Goal: Check status: Check status

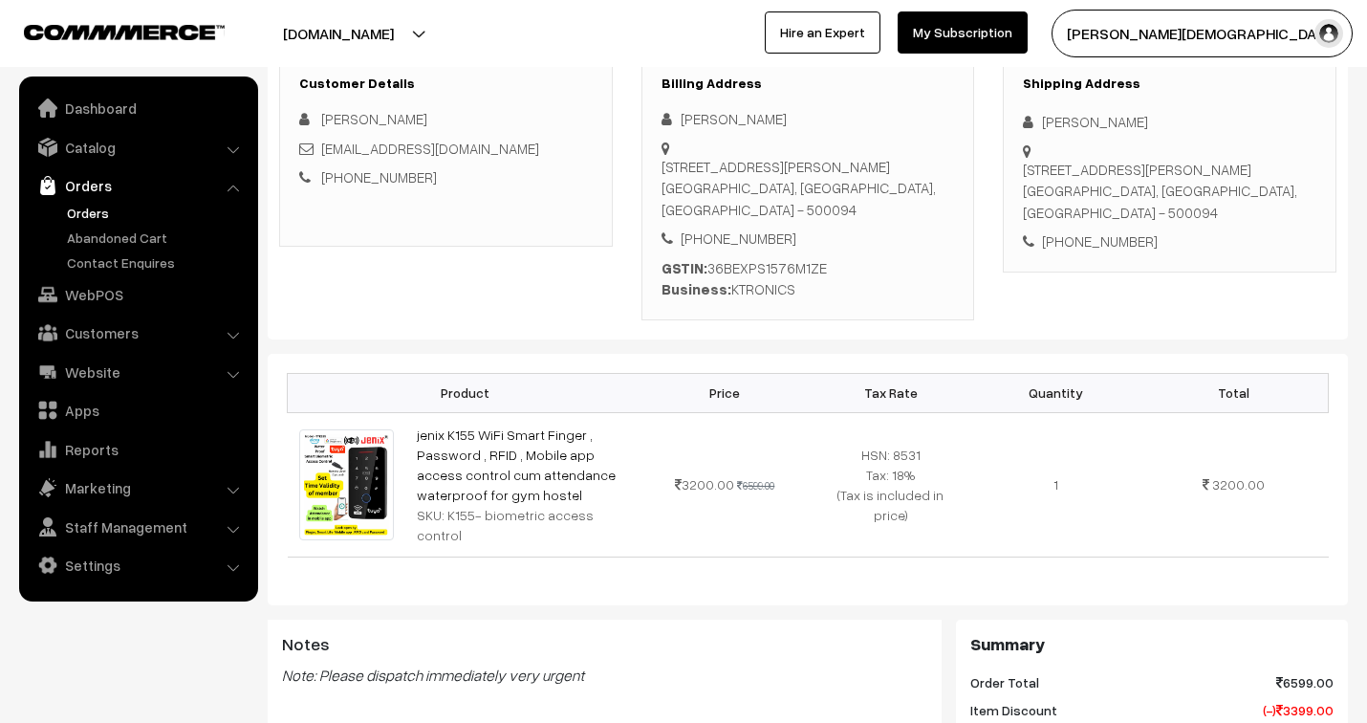
scroll to position [318, 0]
click at [68, 139] on link "Catalog" at bounding box center [138, 147] width 228 height 34
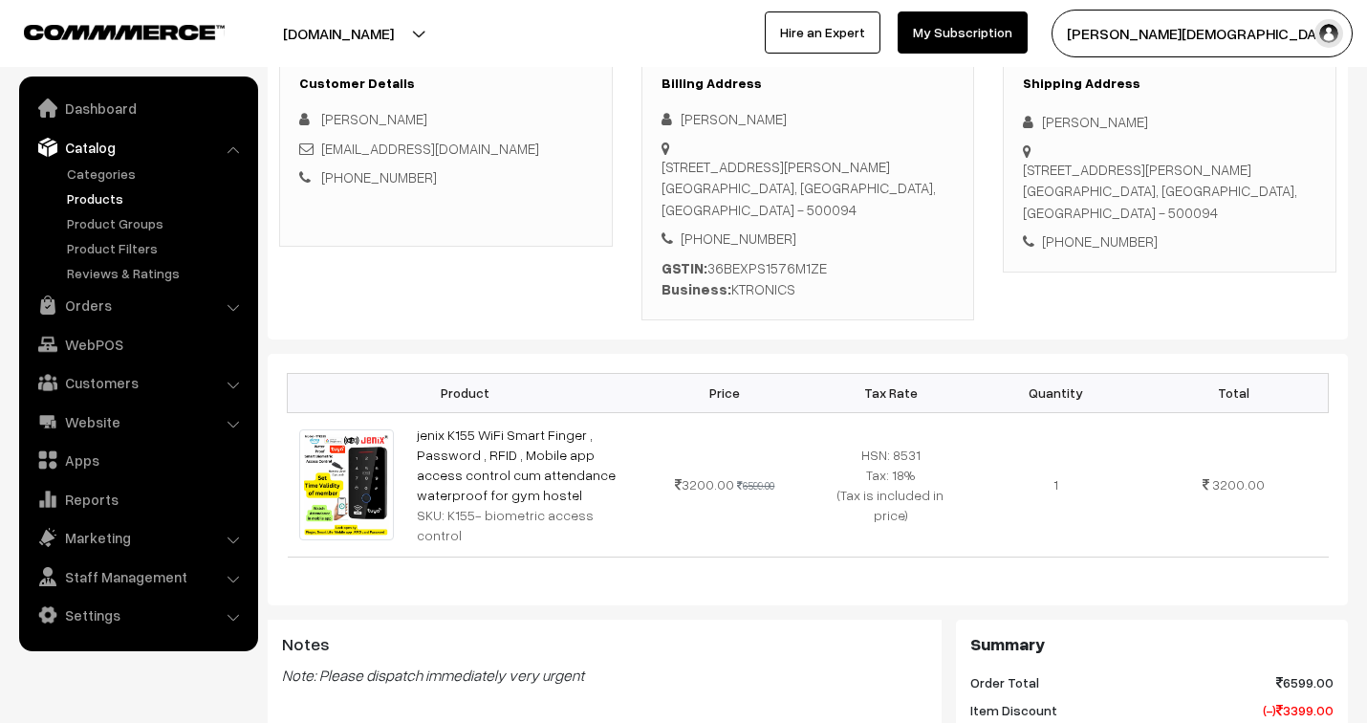
click at [98, 202] on link "Products" at bounding box center [156, 198] width 189 height 20
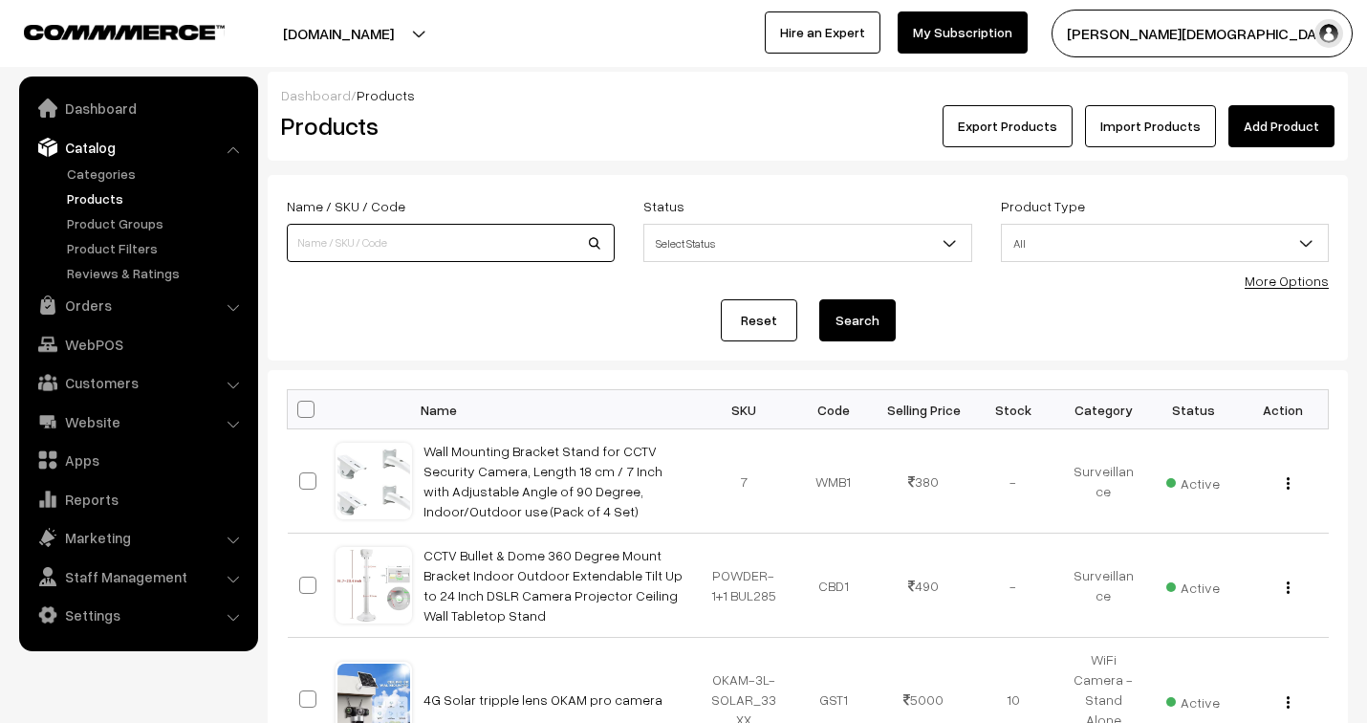
click at [444, 247] on input at bounding box center [451, 243] width 328 height 38
type input "k155"
click at [820, 299] on button "Search" at bounding box center [858, 320] width 77 height 42
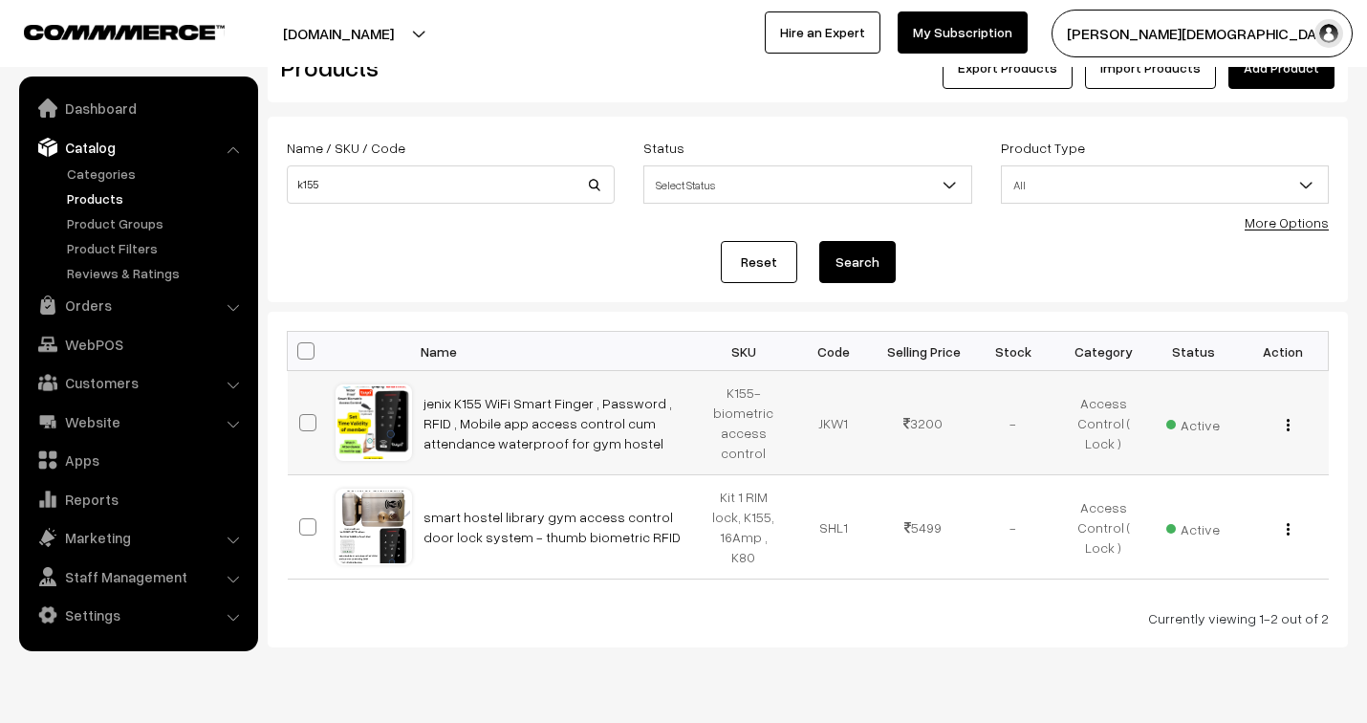
scroll to position [106, 0]
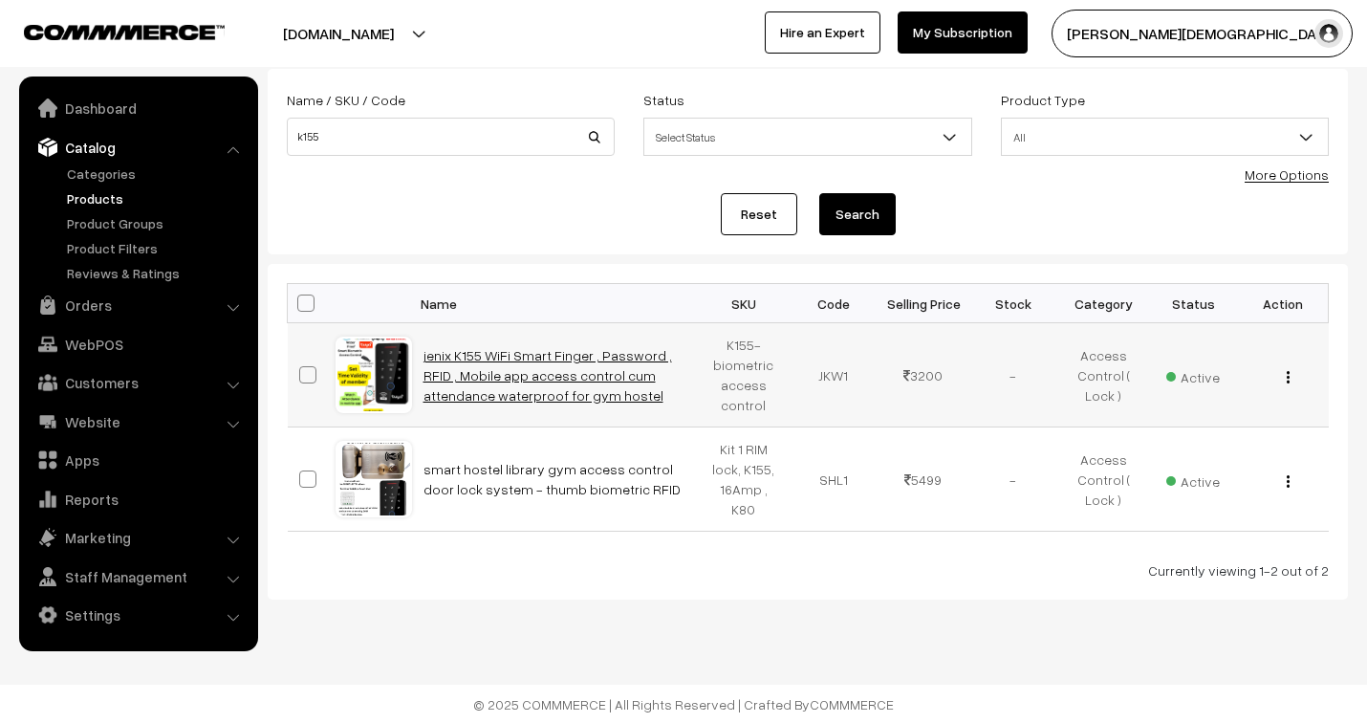
click at [484, 352] on link "jenix K155 WiFi Smart Finger , Password , RFID , Mobile app access control cum …" at bounding box center [548, 375] width 249 height 56
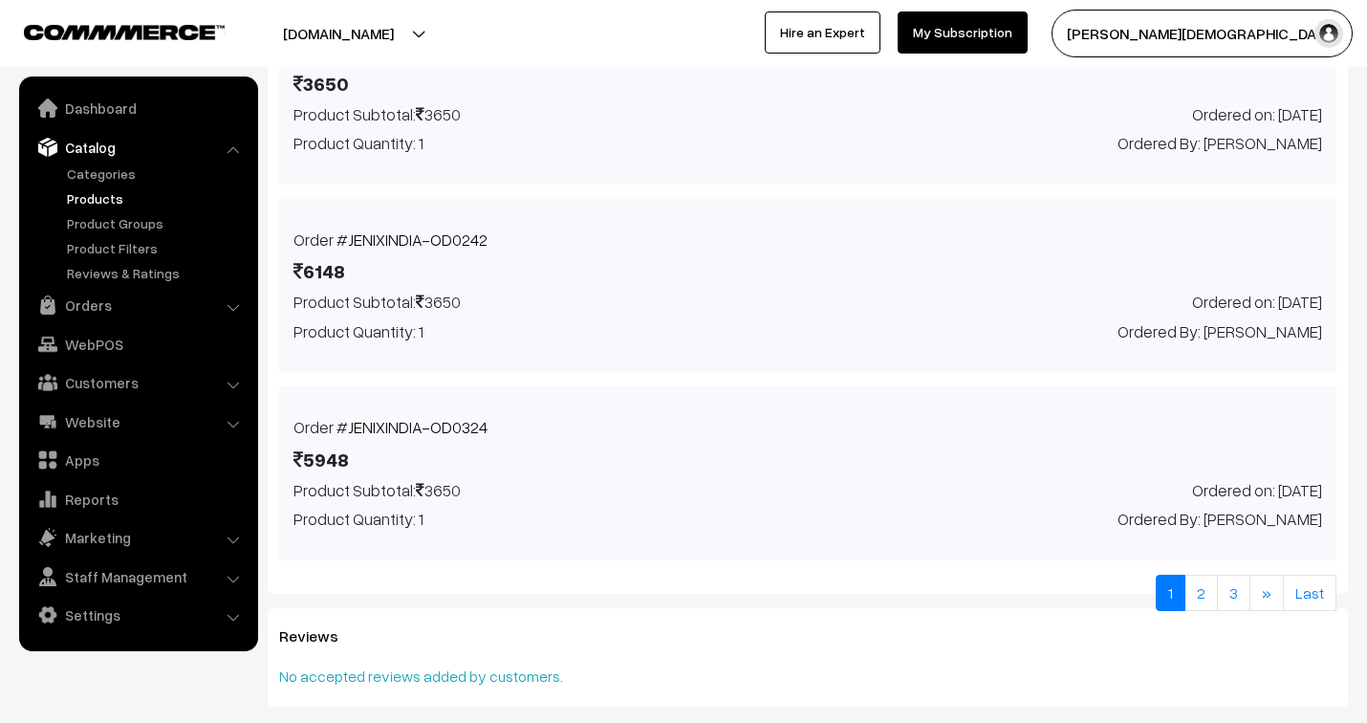
scroll to position [1694, 0]
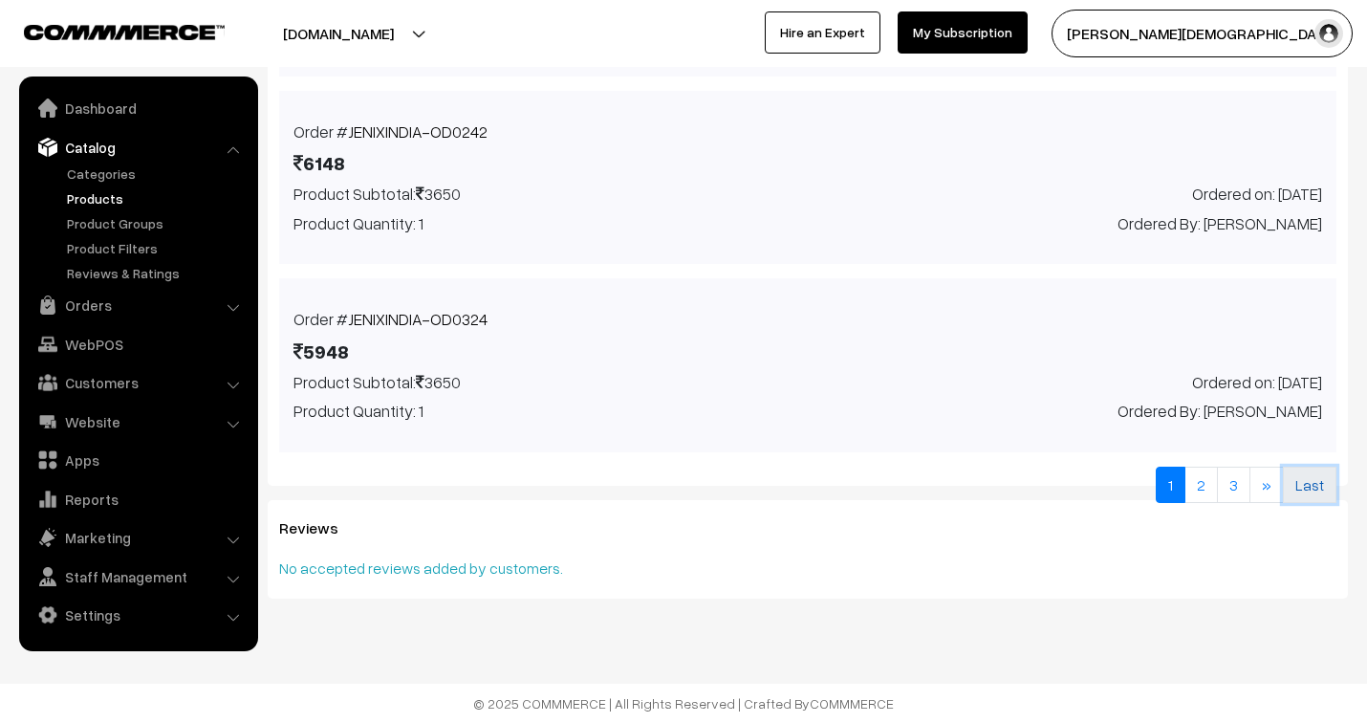
click at [1325, 484] on link "Last" at bounding box center [1310, 485] width 54 height 36
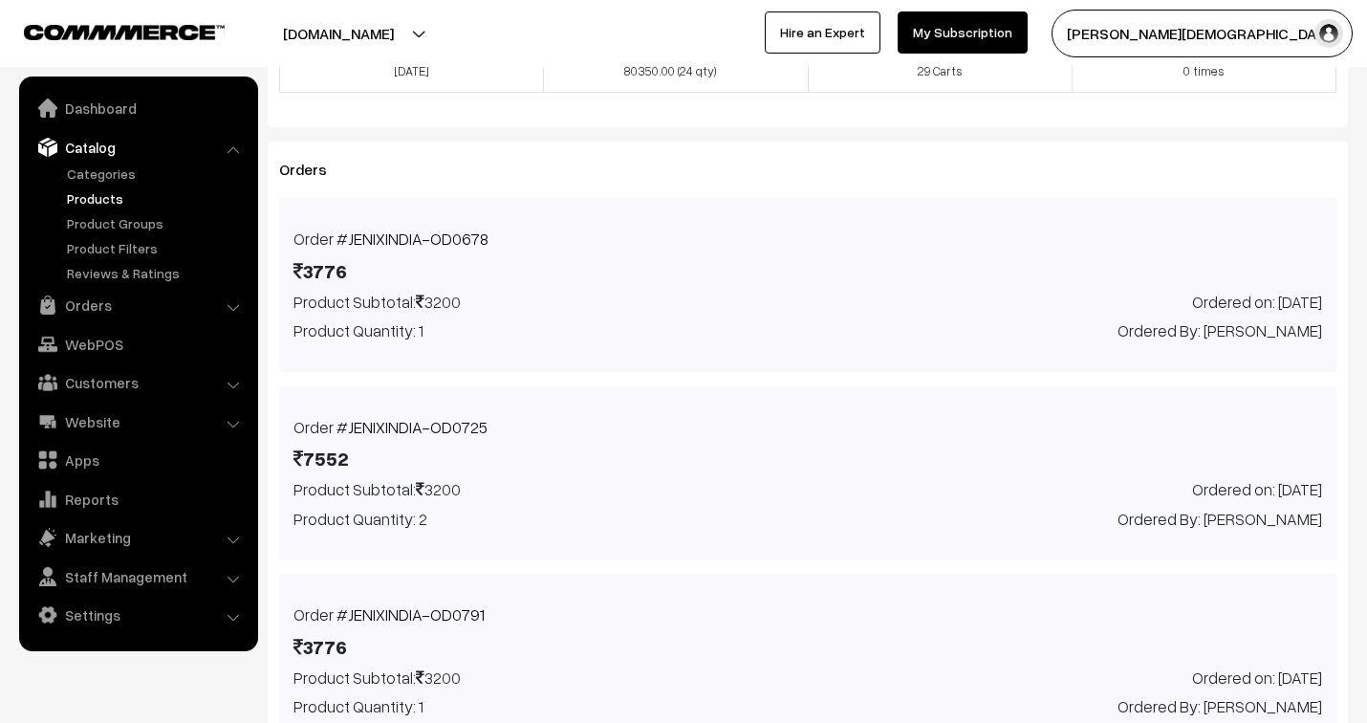
scroll to position [1318, 0]
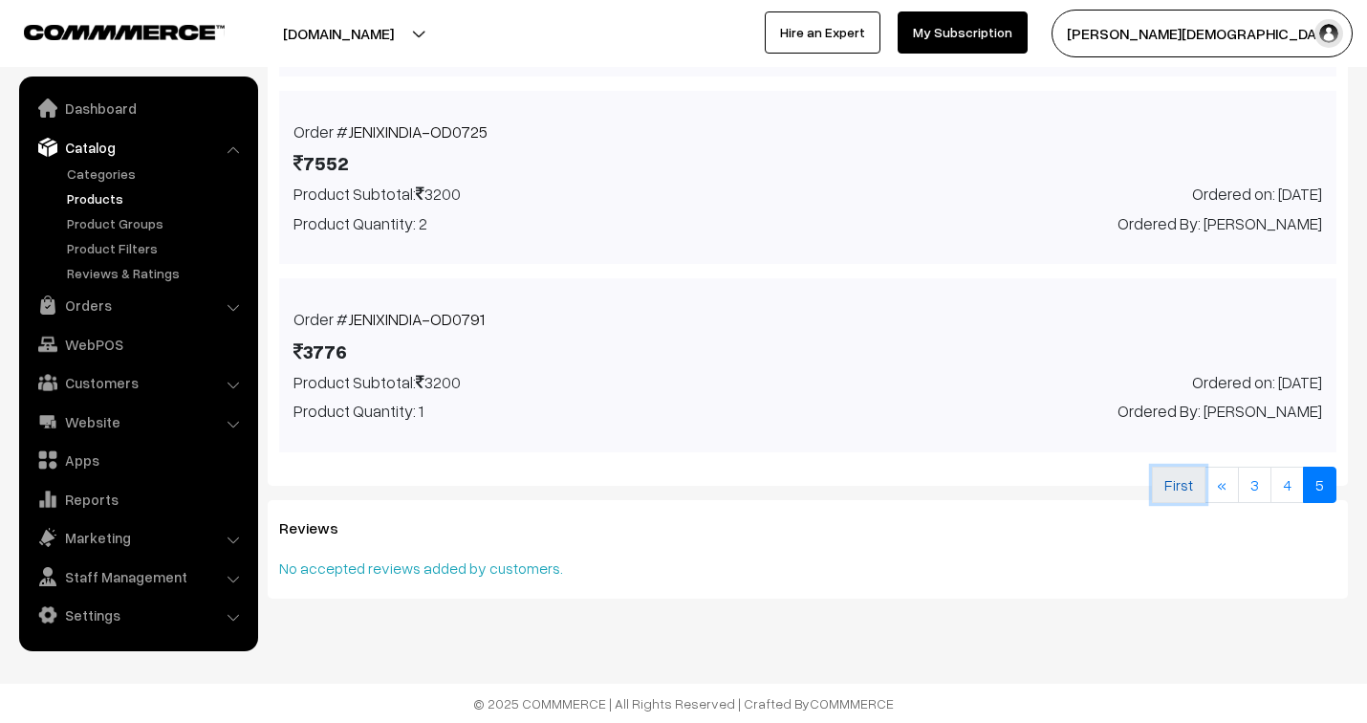
click at [1174, 495] on link "First" at bounding box center [1179, 485] width 54 height 36
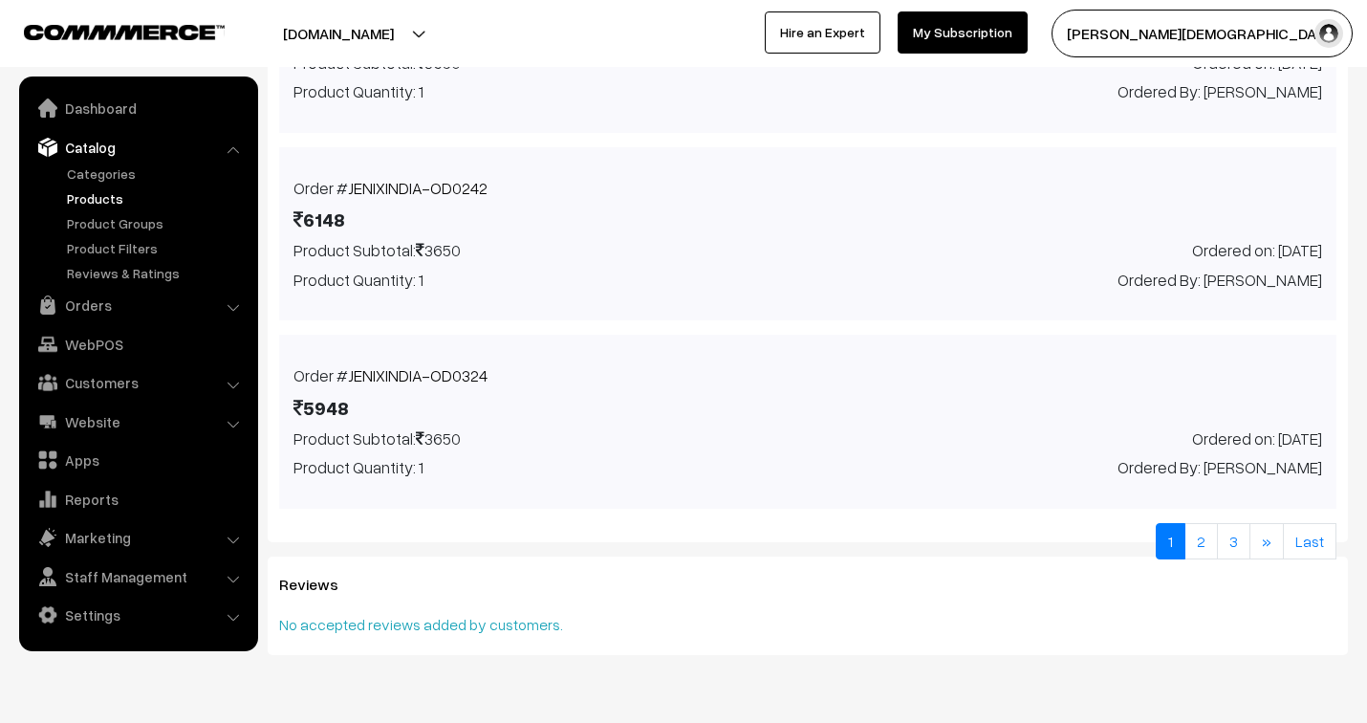
scroll to position [1667, 0]
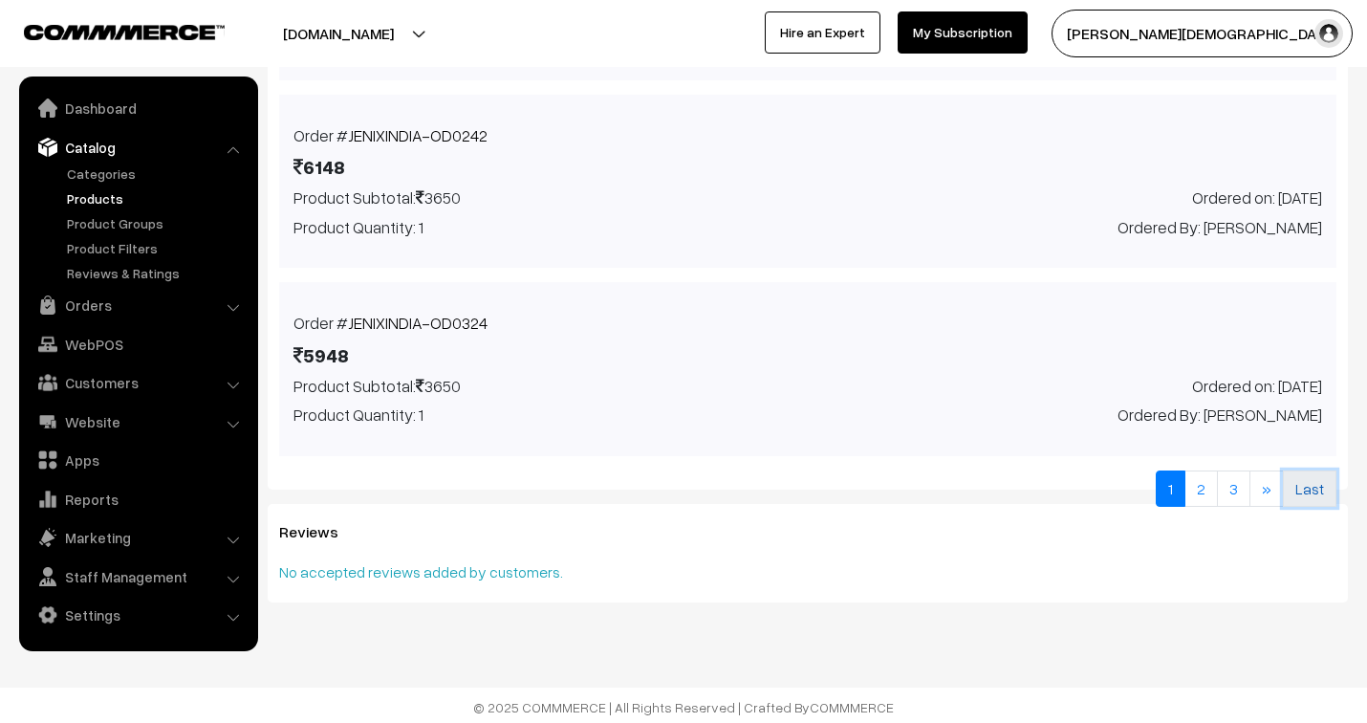
click at [1307, 507] on link "Last" at bounding box center [1310, 488] width 54 height 36
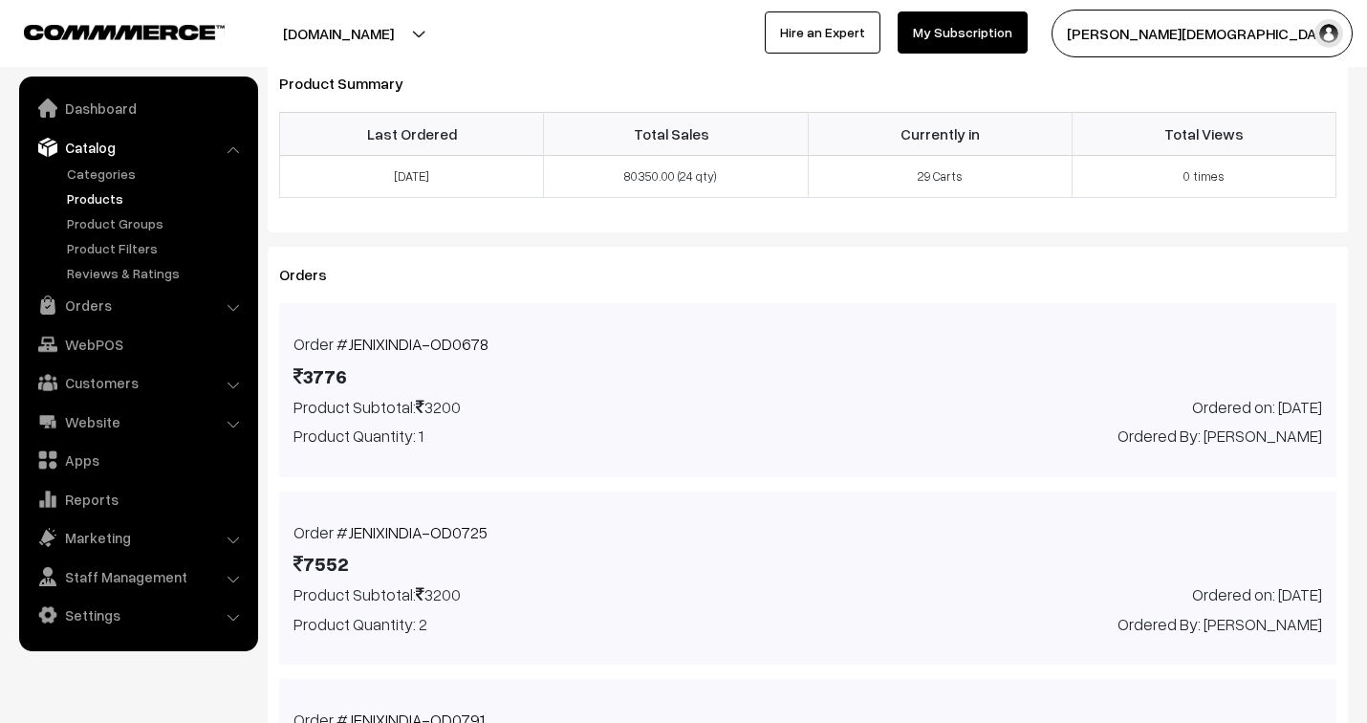
scroll to position [893, 0]
click at [73, 312] on link "Orders" at bounding box center [138, 305] width 228 height 34
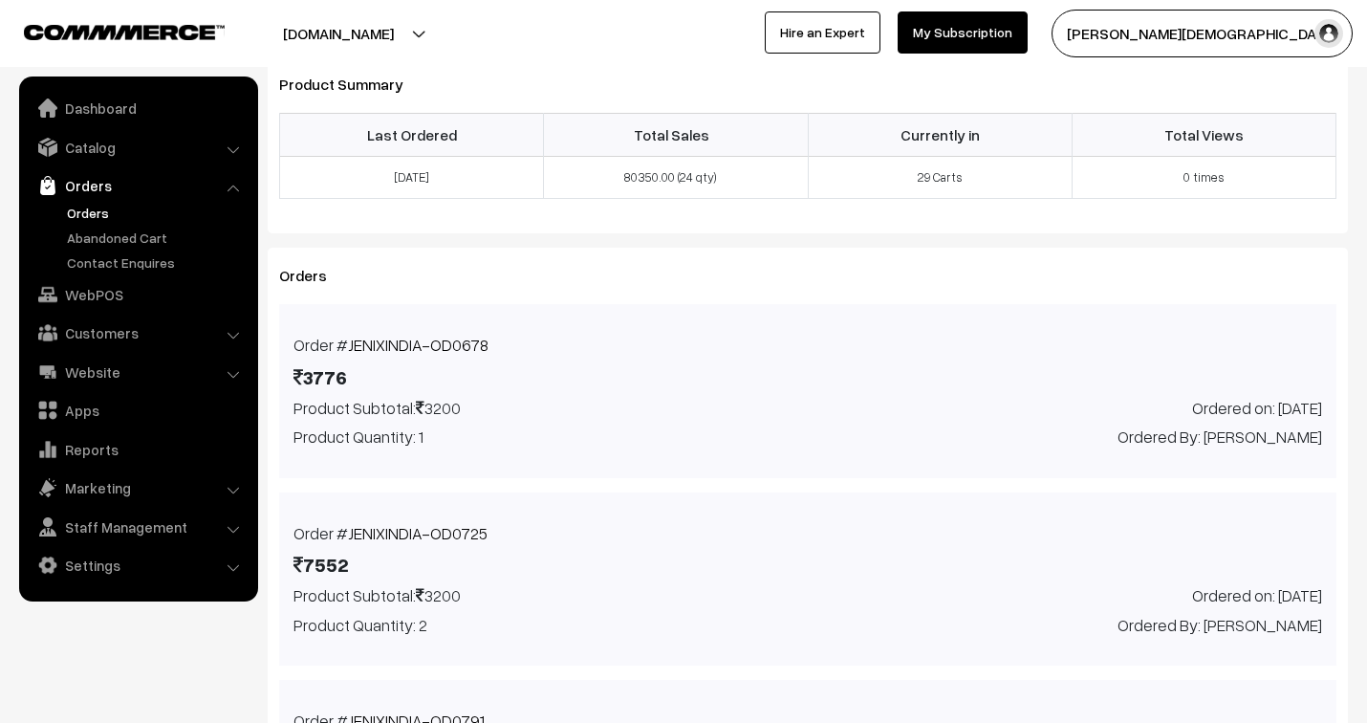
click at [82, 208] on link "Orders" at bounding box center [156, 213] width 189 height 20
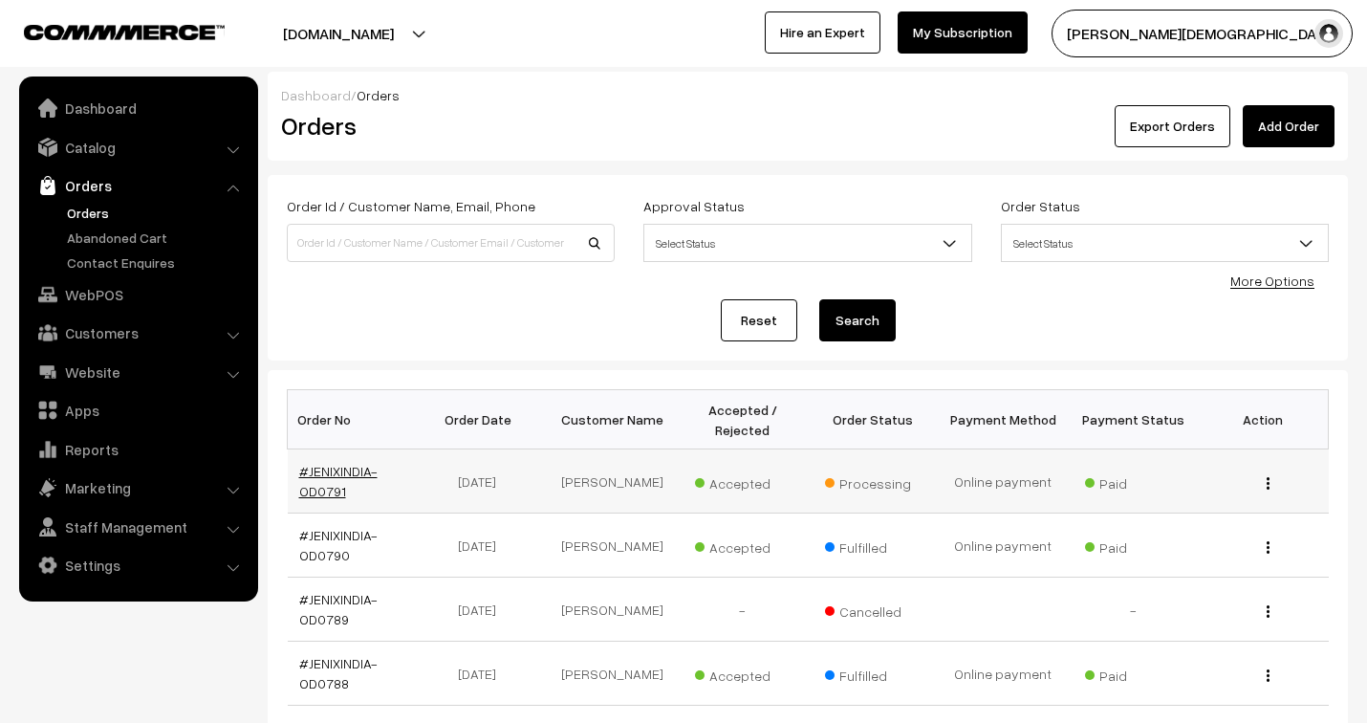
click at [316, 464] on link "#JENIXINDIA-OD0791" at bounding box center [338, 481] width 78 height 36
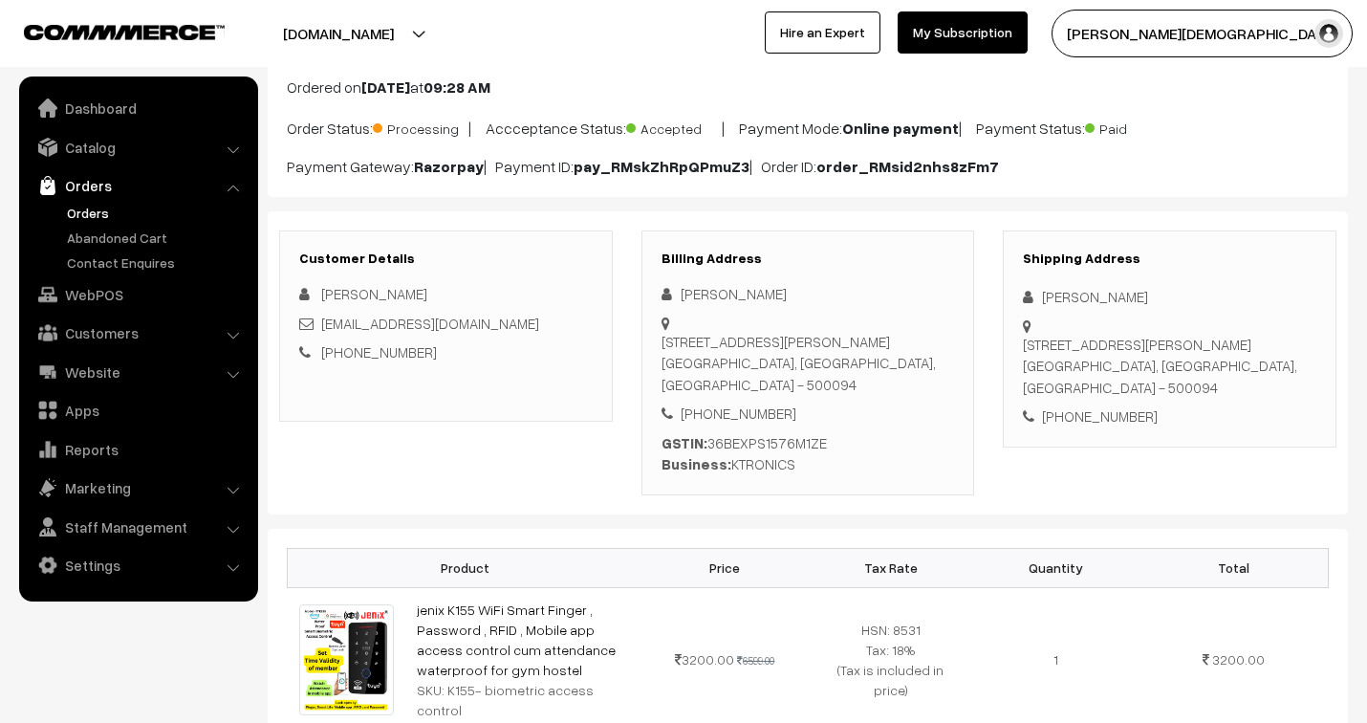
scroll to position [106, 0]
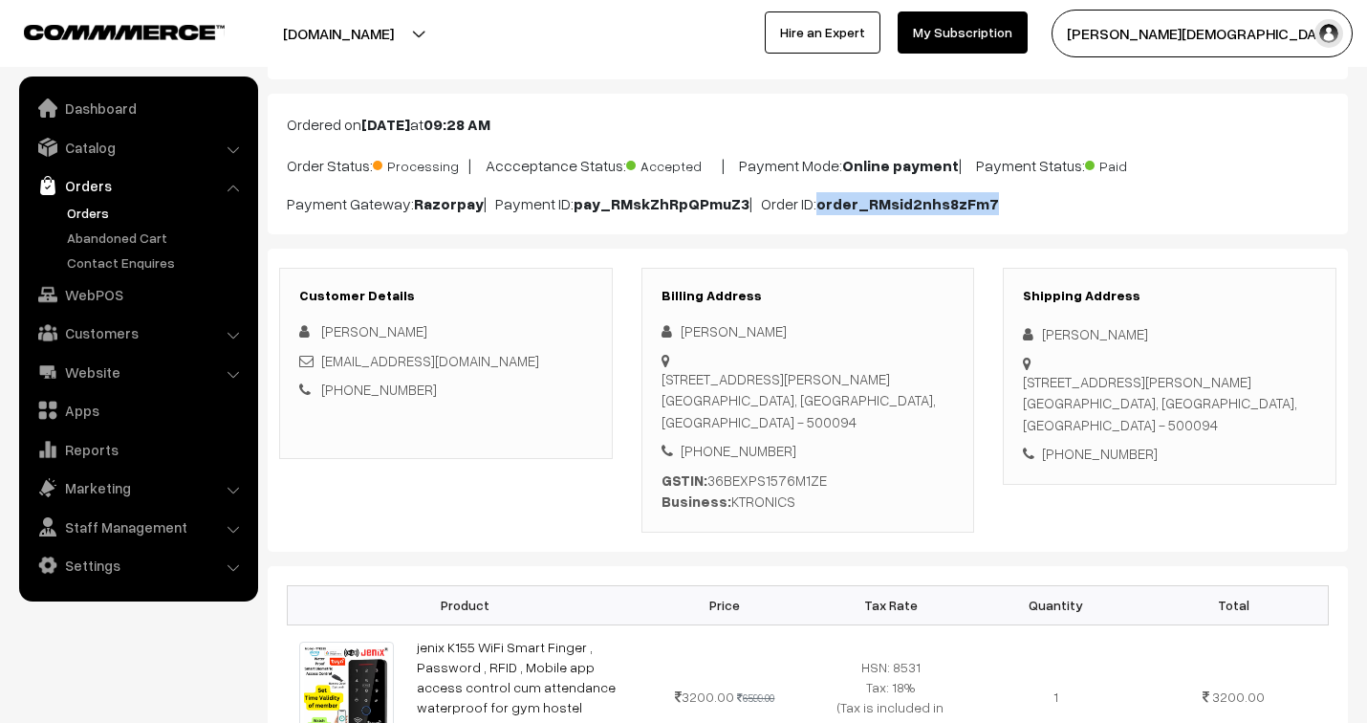
drag, startPoint x: 822, startPoint y: 203, endPoint x: 1017, endPoint y: 203, distance: 195.1
click at [1017, 203] on p "Payment Gateway: Razorpay | Payment ID: pay_RMskZhRpQPmuZ3 | Order ID: order_RM…" at bounding box center [808, 203] width 1042 height 23
copy b "order_RMsid2nhs8zFm7"
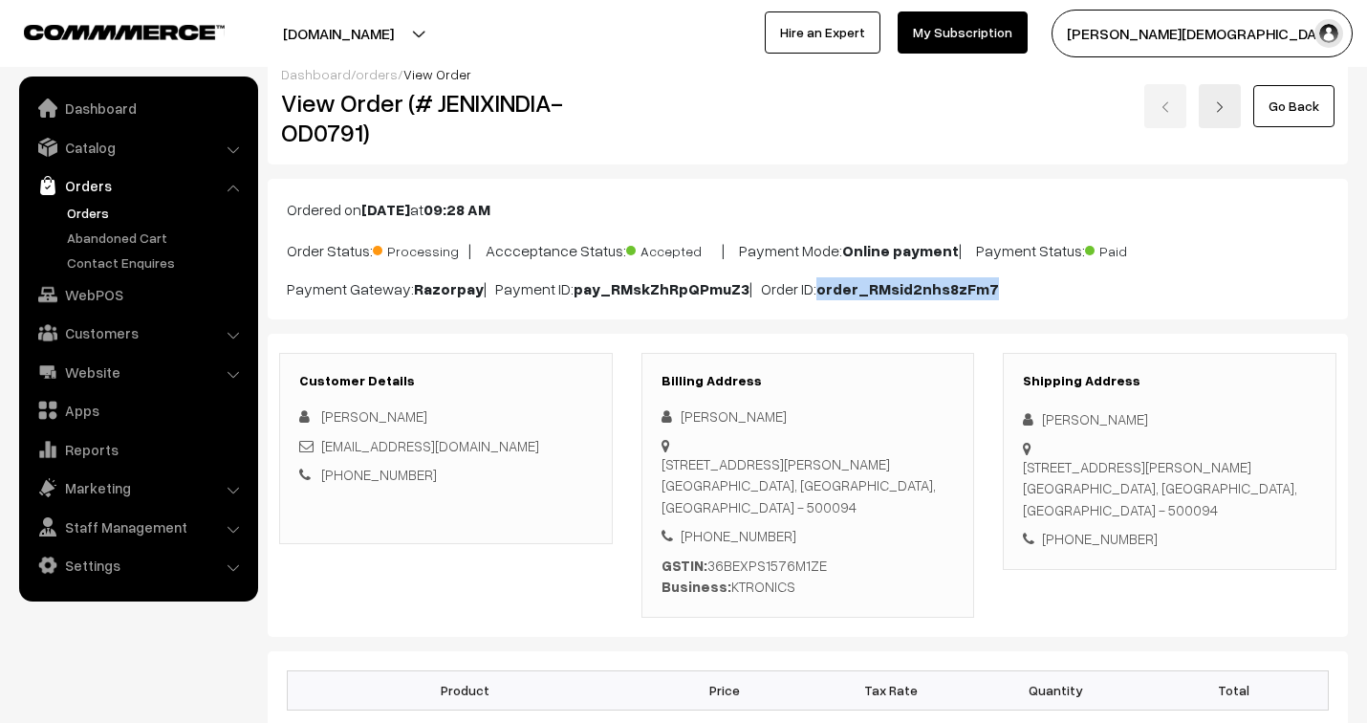
scroll to position [0, 0]
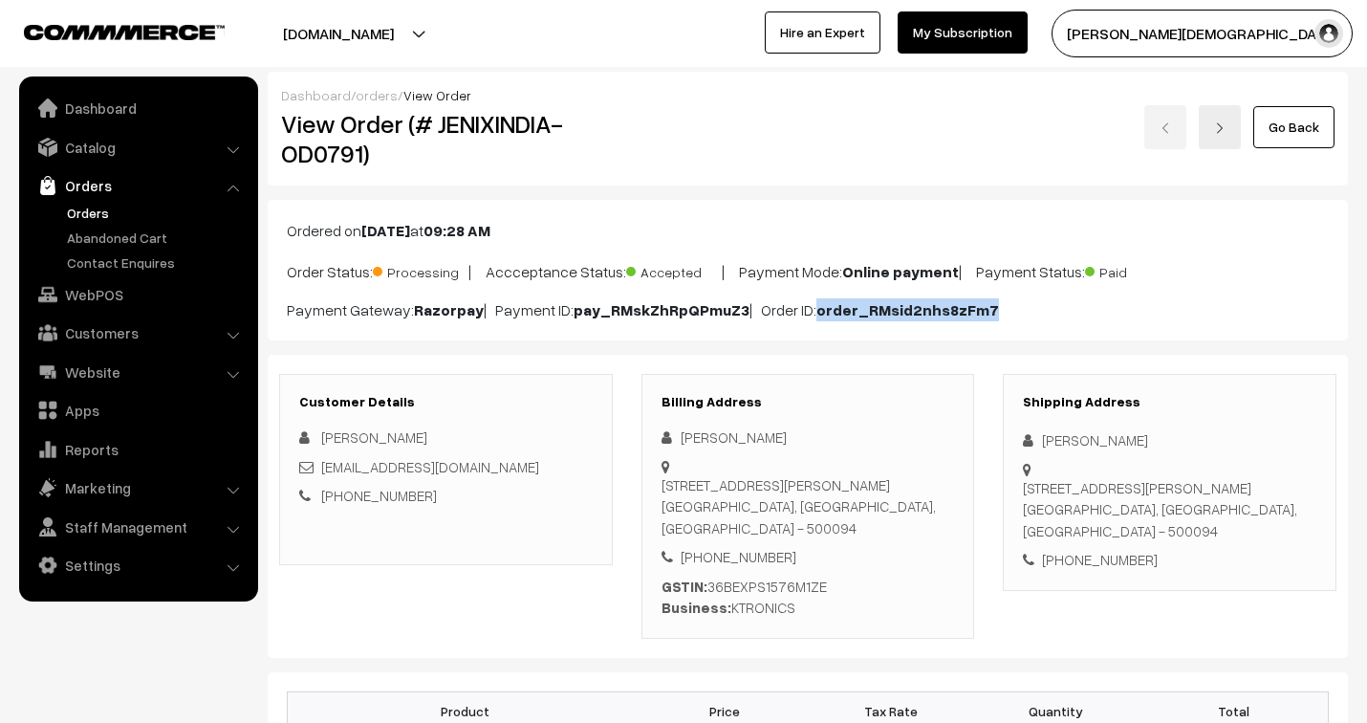
drag, startPoint x: 925, startPoint y: 413, endPoint x: 1450, endPoint y: 363, distance: 527.3
click at [1366, 363] on html "Thank you for showing interest. Our team will call you shortly. Close jenixindi…" at bounding box center [683, 361] width 1367 height 723
click at [490, 590] on div "Customer Details Srinivasan Gopalakrishnan maxtronelevators@yahoo.co.in +91 984…" at bounding box center [446, 506] width 362 height 264
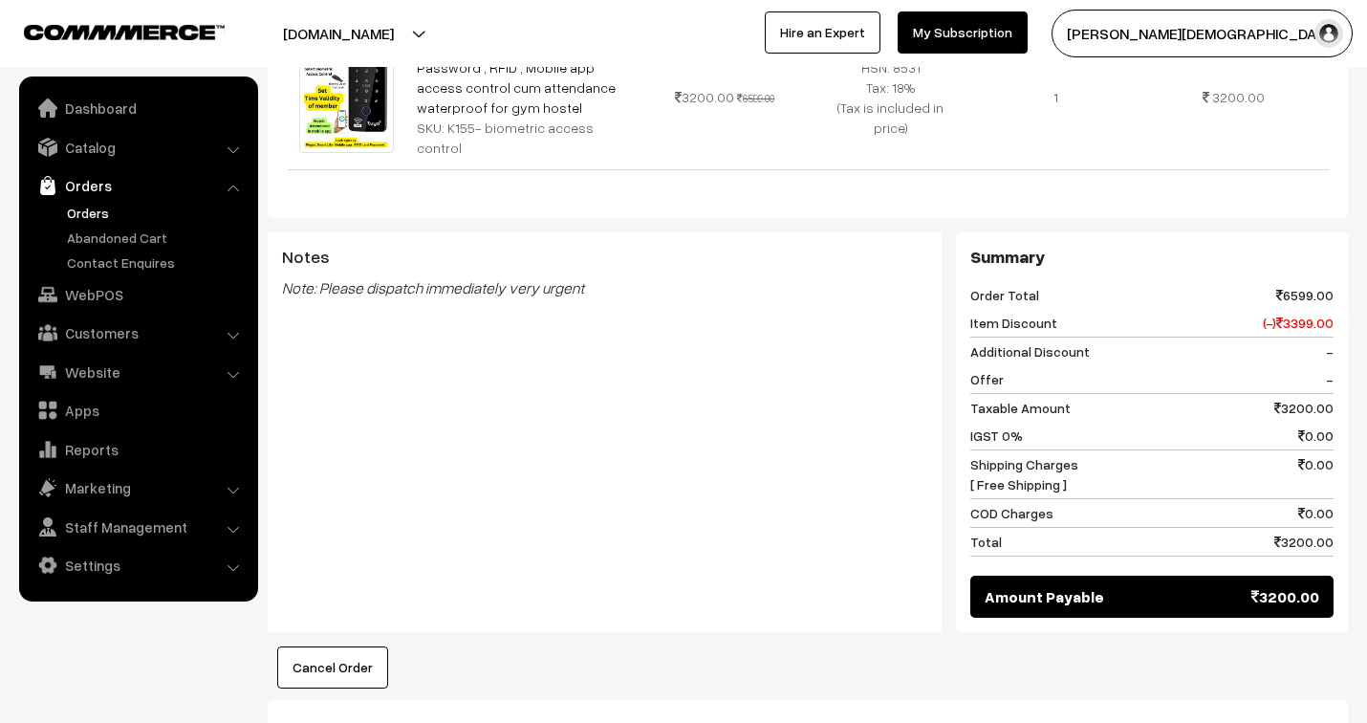
scroll to position [743, 0]
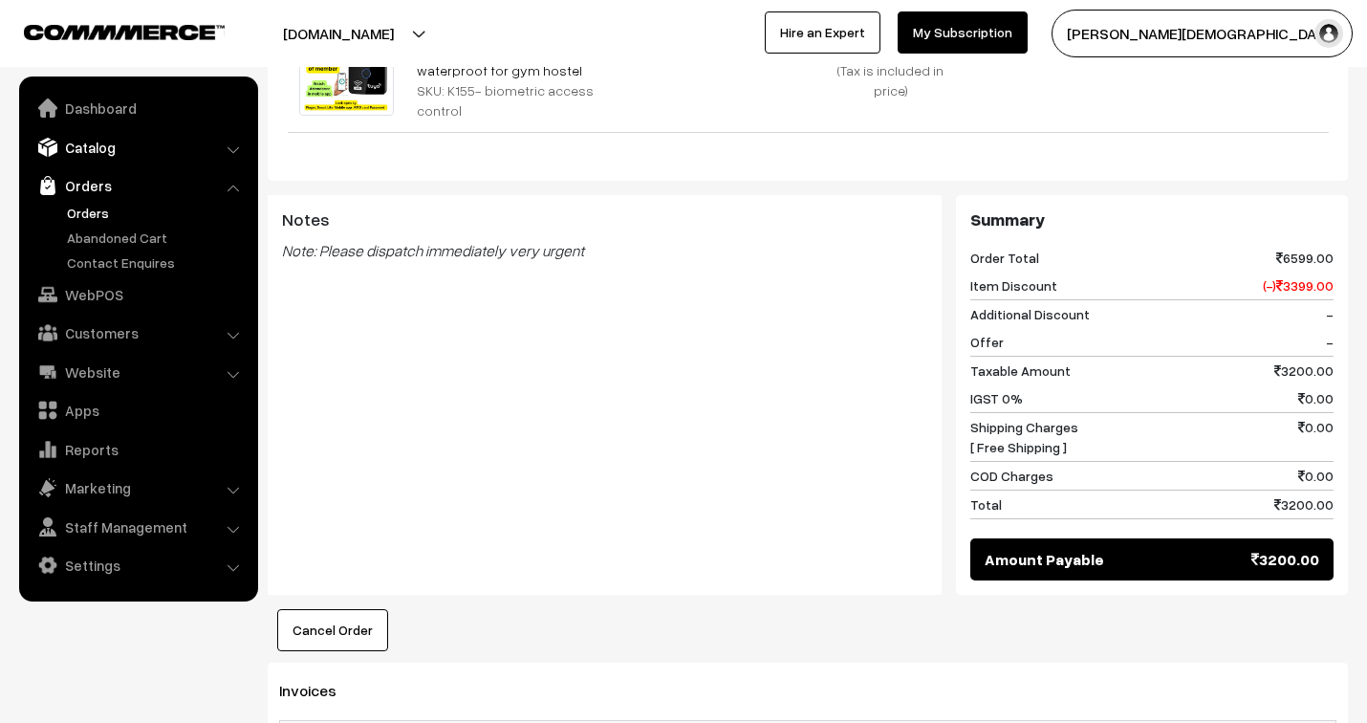
click at [97, 145] on link "Catalog" at bounding box center [138, 147] width 228 height 34
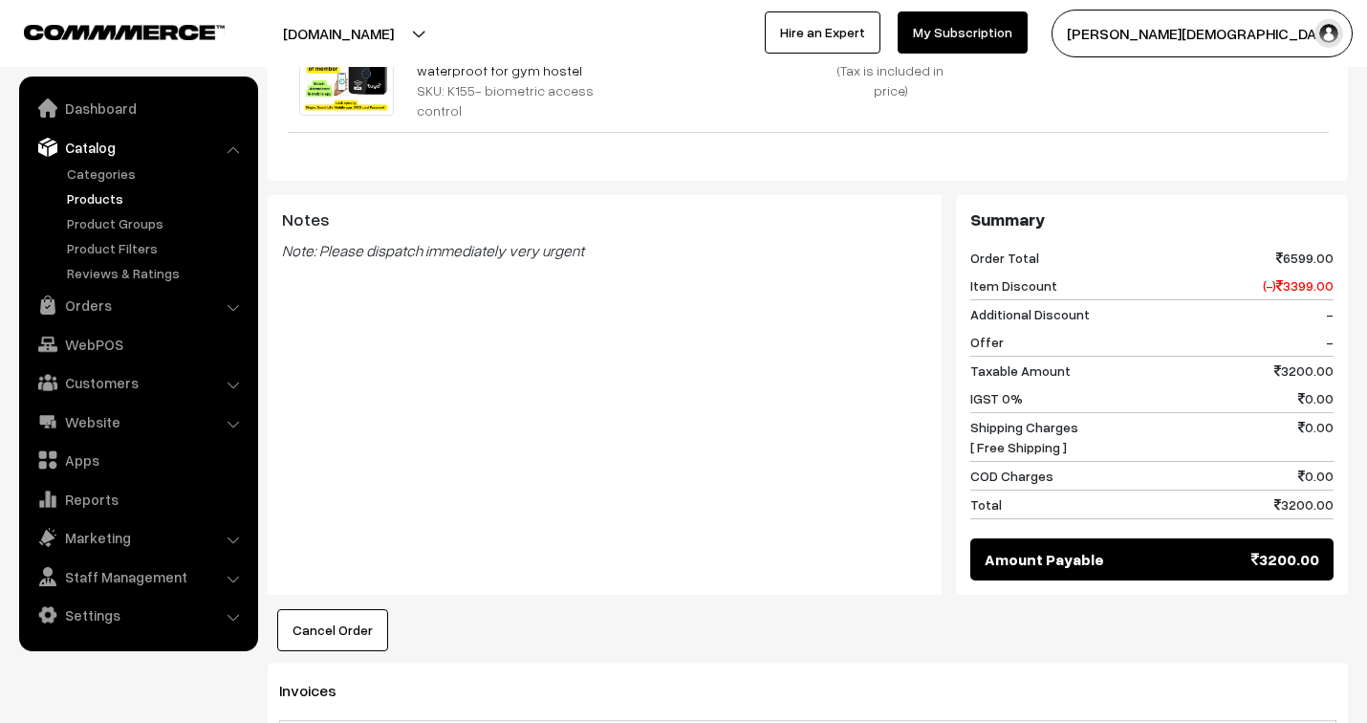
click at [118, 194] on link "Products" at bounding box center [156, 198] width 189 height 20
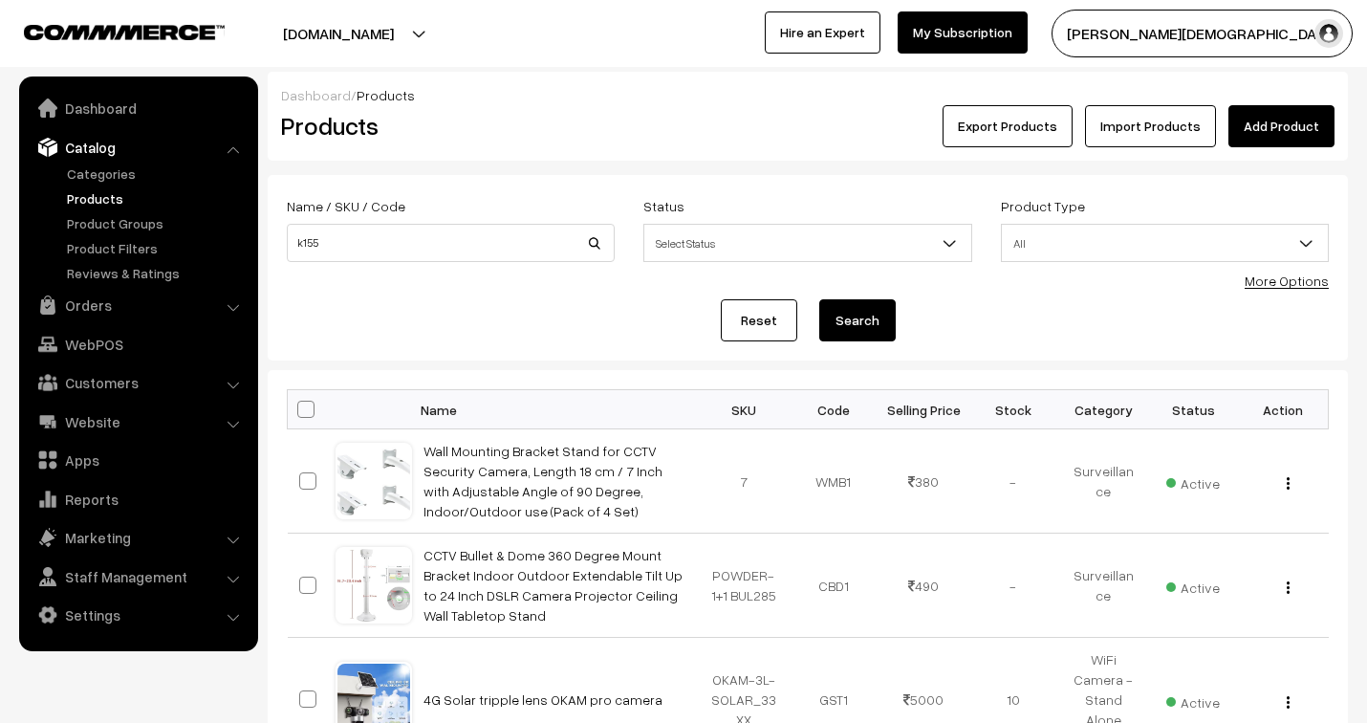
type input "K155"
click at [832, 321] on button "Search" at bounding box center [858, 320] width 77 height 42
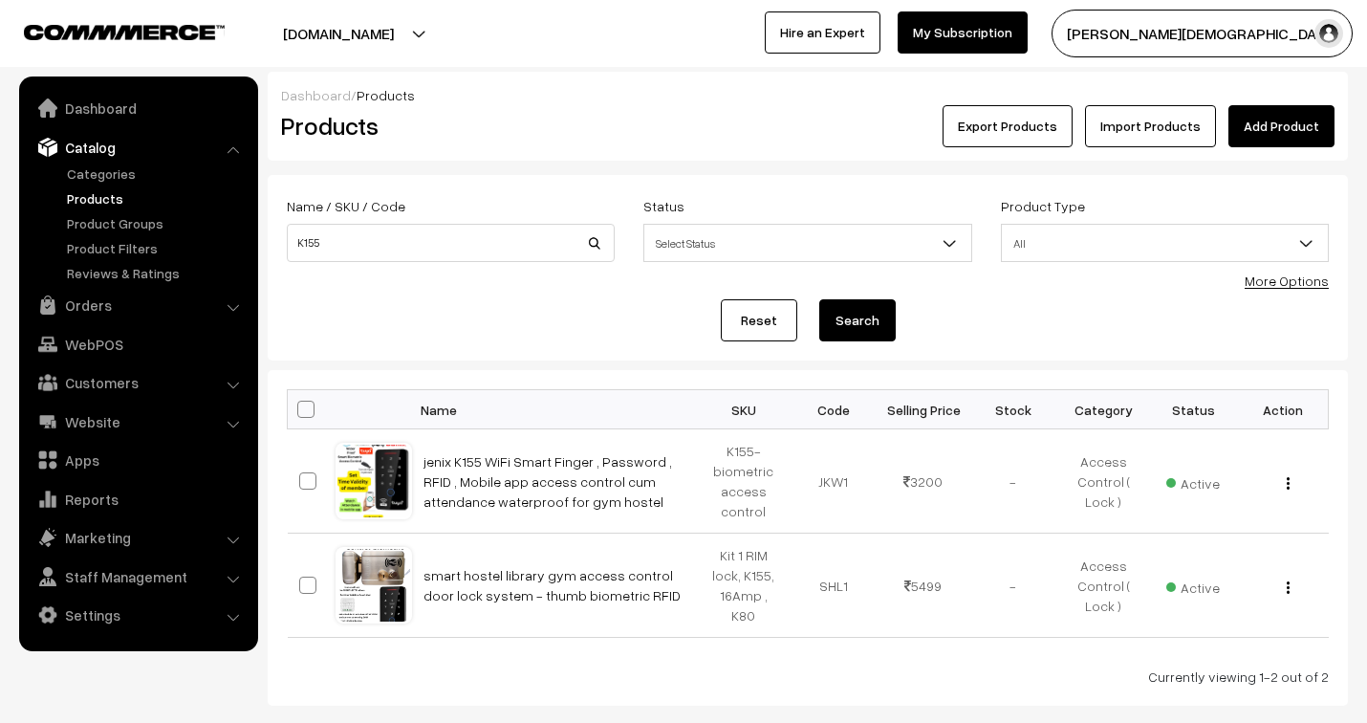
click at [537, 478] on link "jenix K155 WiFi Smart Finger , Password , RFID , Mobile app access control cum …" at bounding box center [548, 481] width 249 height 56
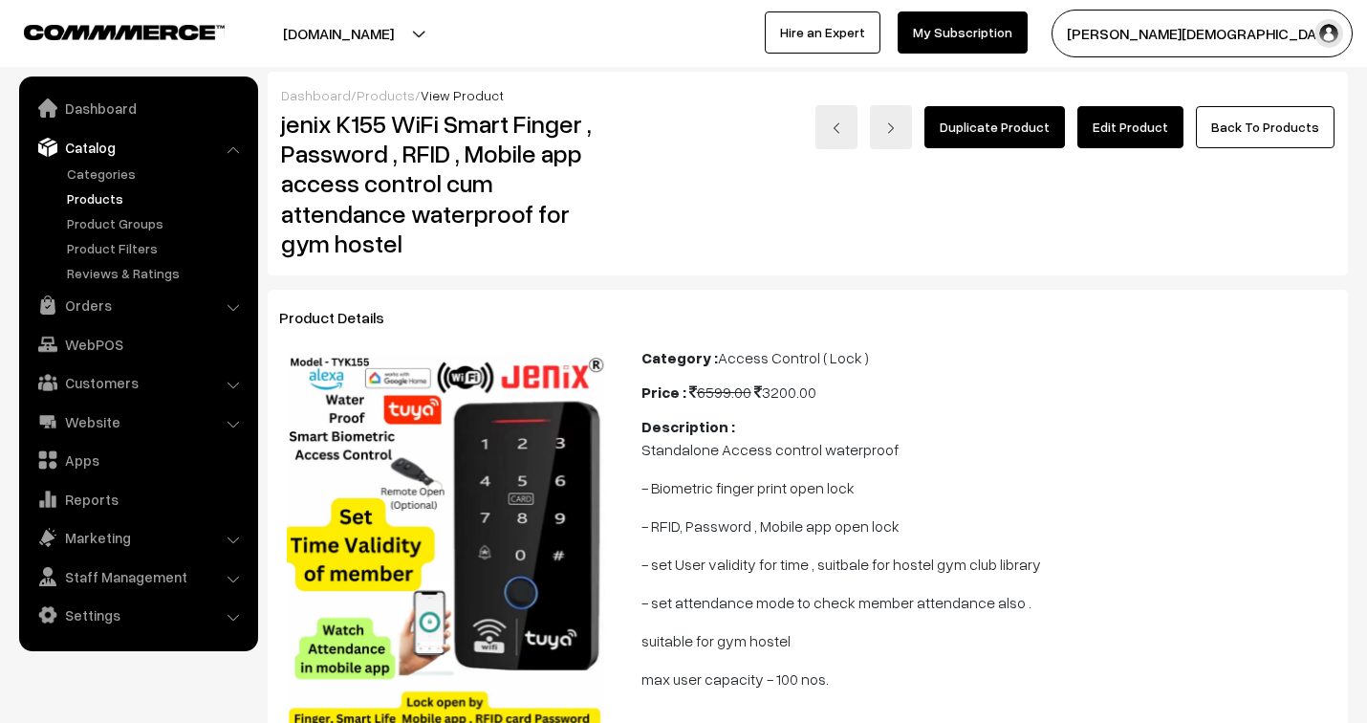
click at [1160, 136] on link "Edit Product" at bounding box center [1131, 127] width 106 height 42
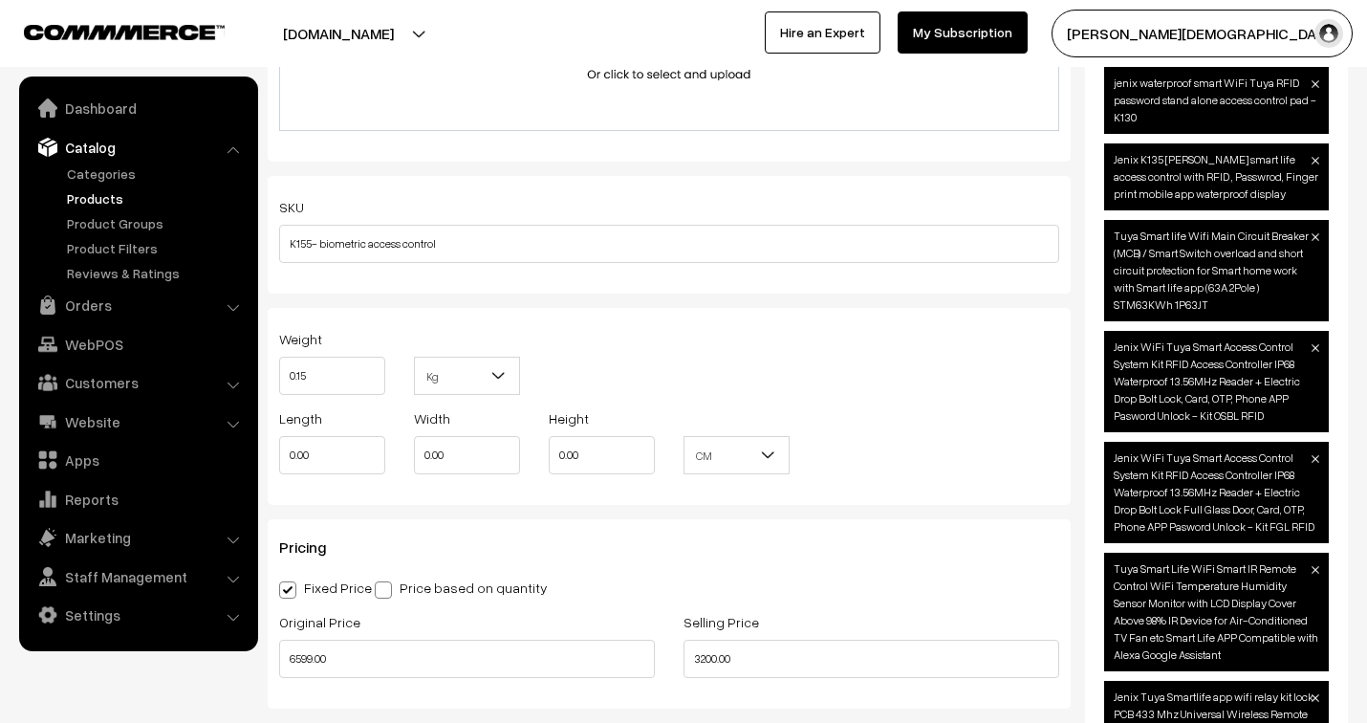
scroll to position [1276, 0]
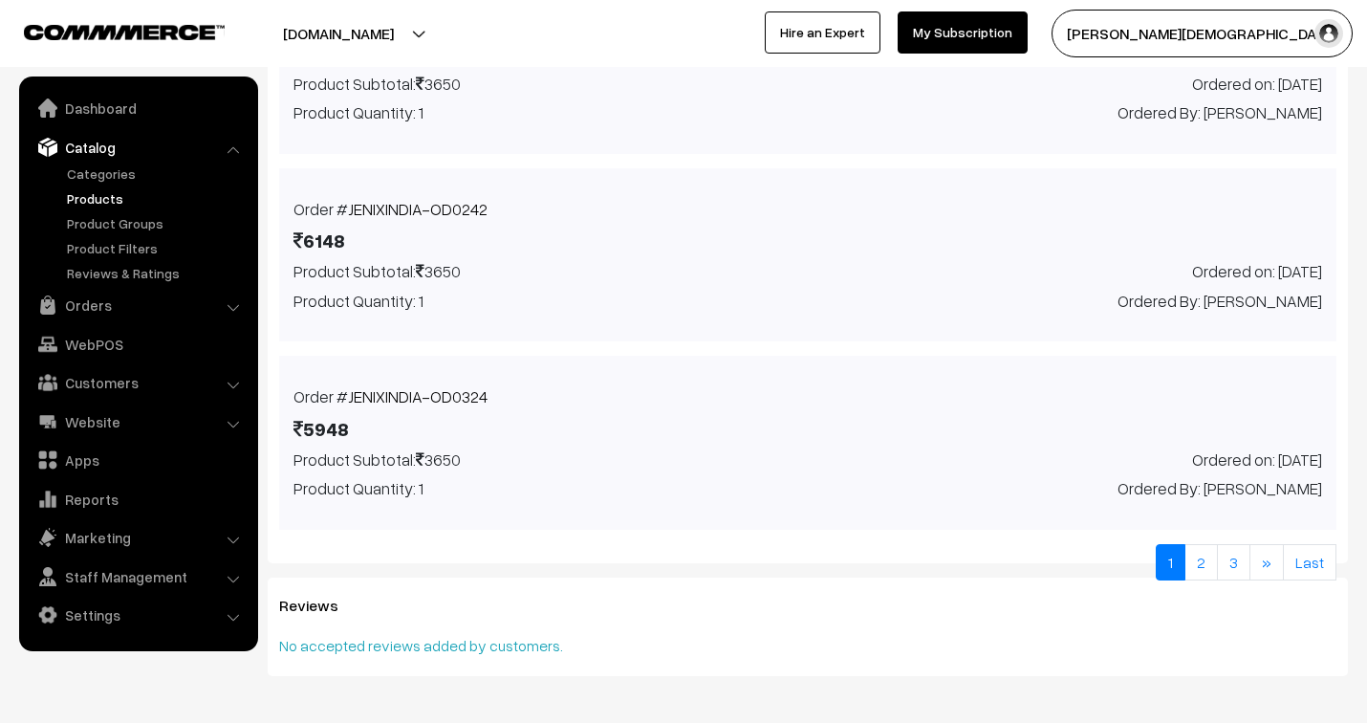
scroll to position [1694, 0]
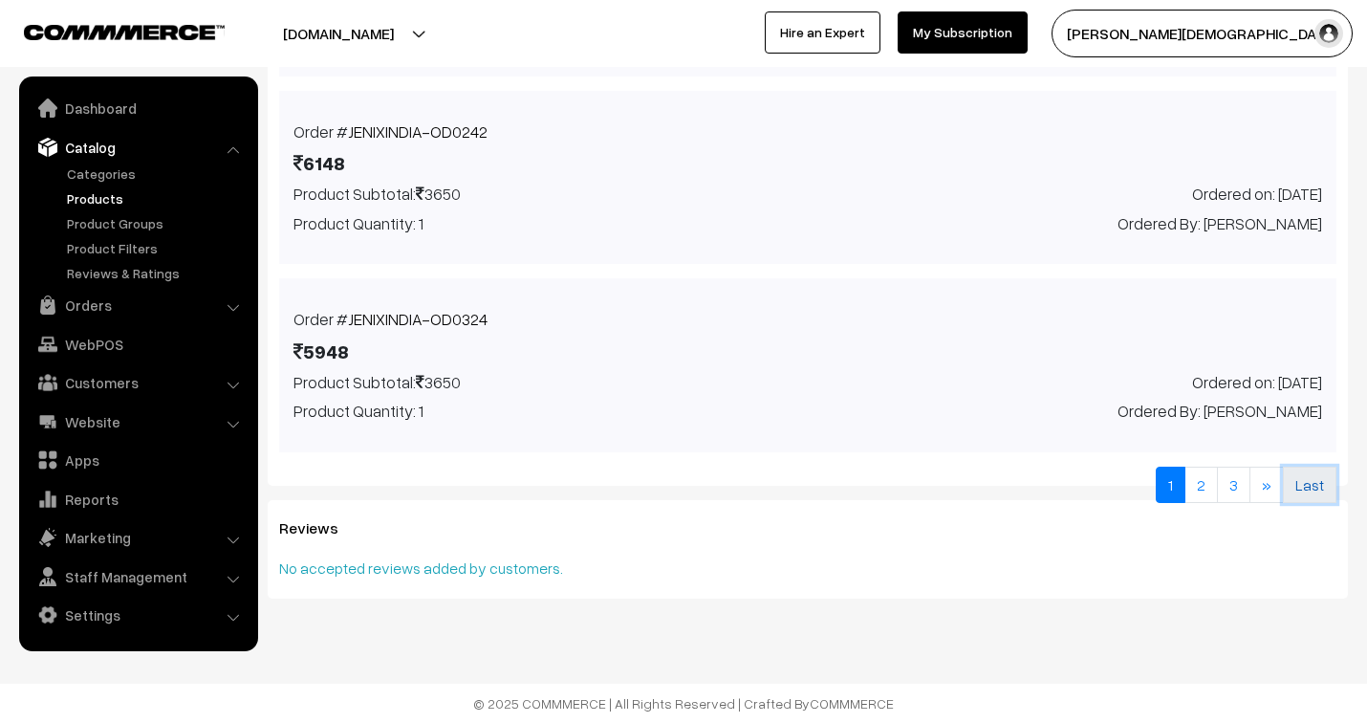
click at [1316, 491] on link "Last" at bounding box center [1310, 485] width 54 height 36
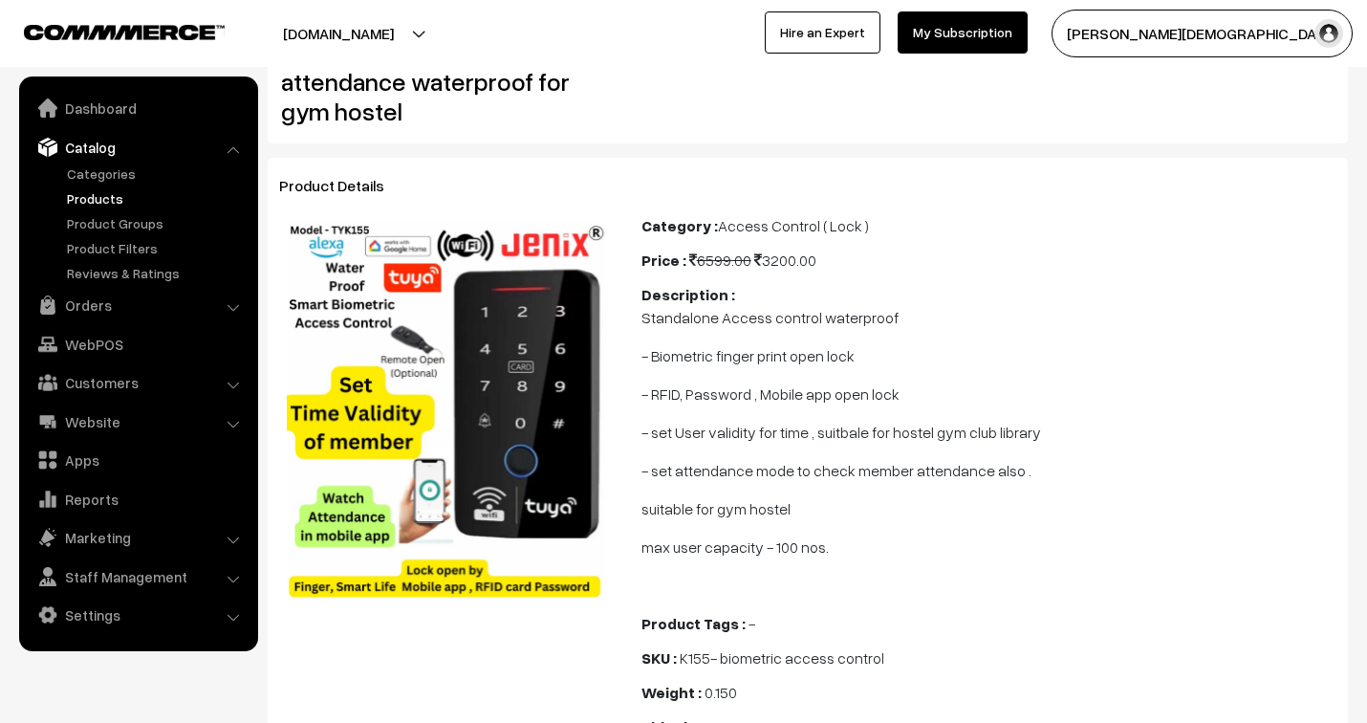
scroll to position [0, 0]
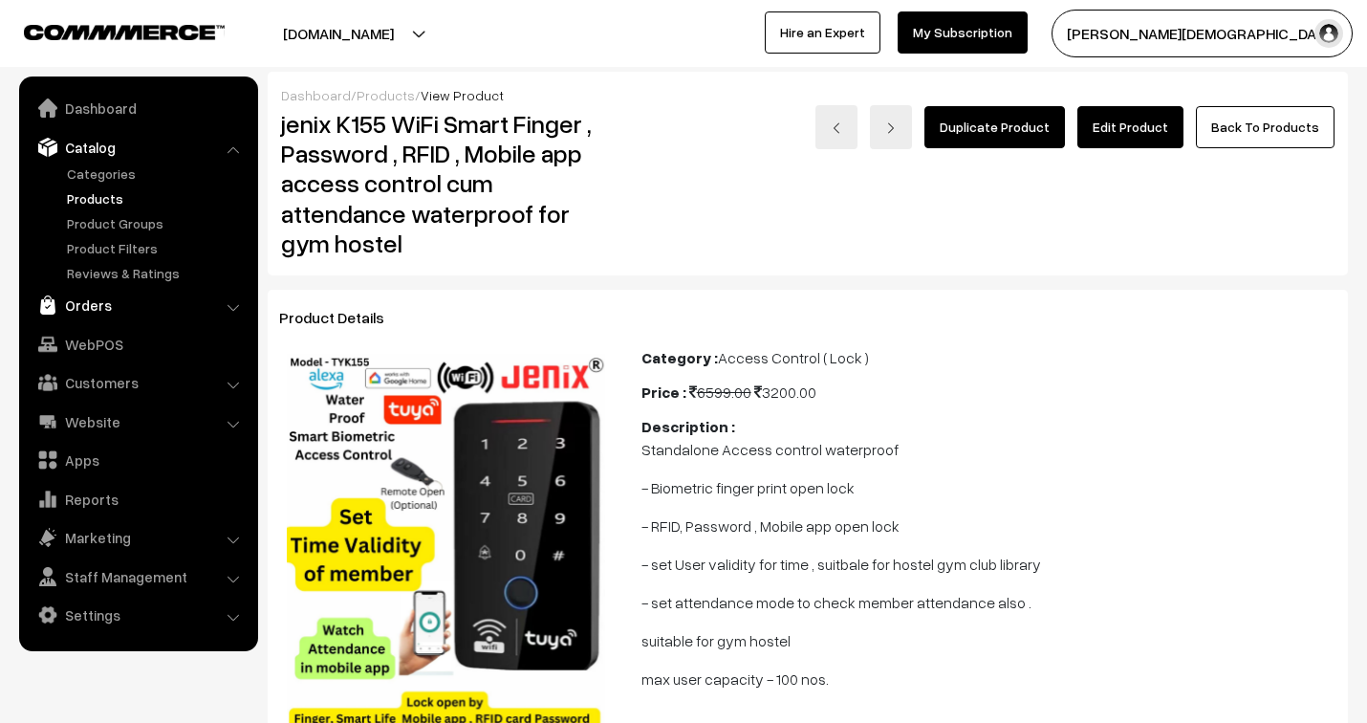
click at [84, 303] on link "Orders" at bounding box center [138, 305] width 228 height 34
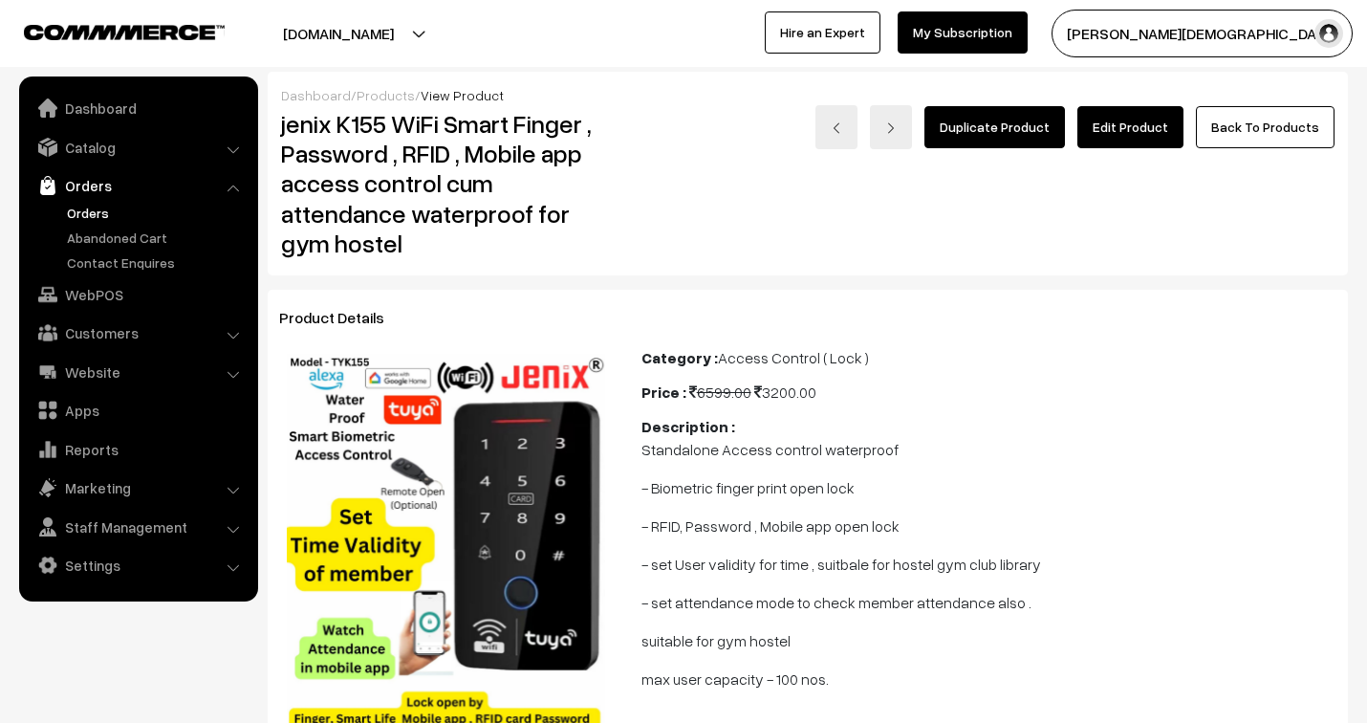
click at [92, 216] on link "Orders" at bounding box center [156, 213] width 189 height 20
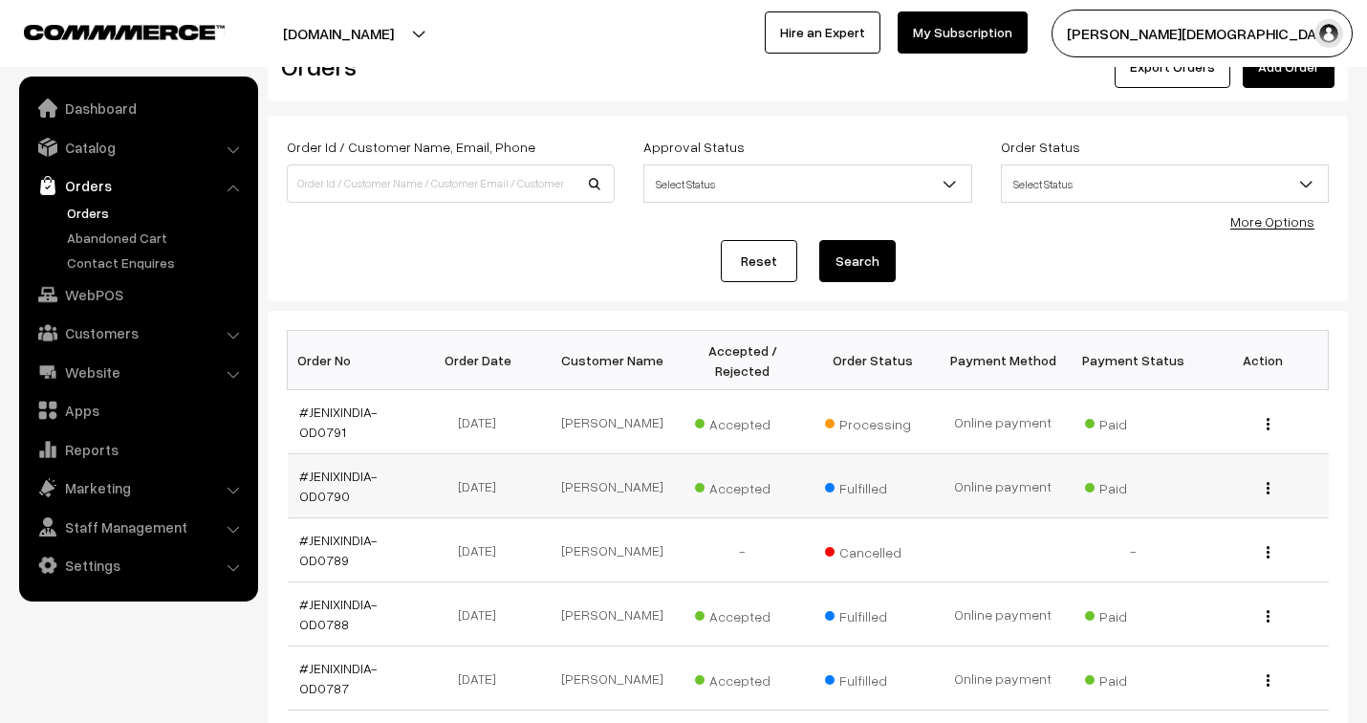
scroll to position [106, 0]
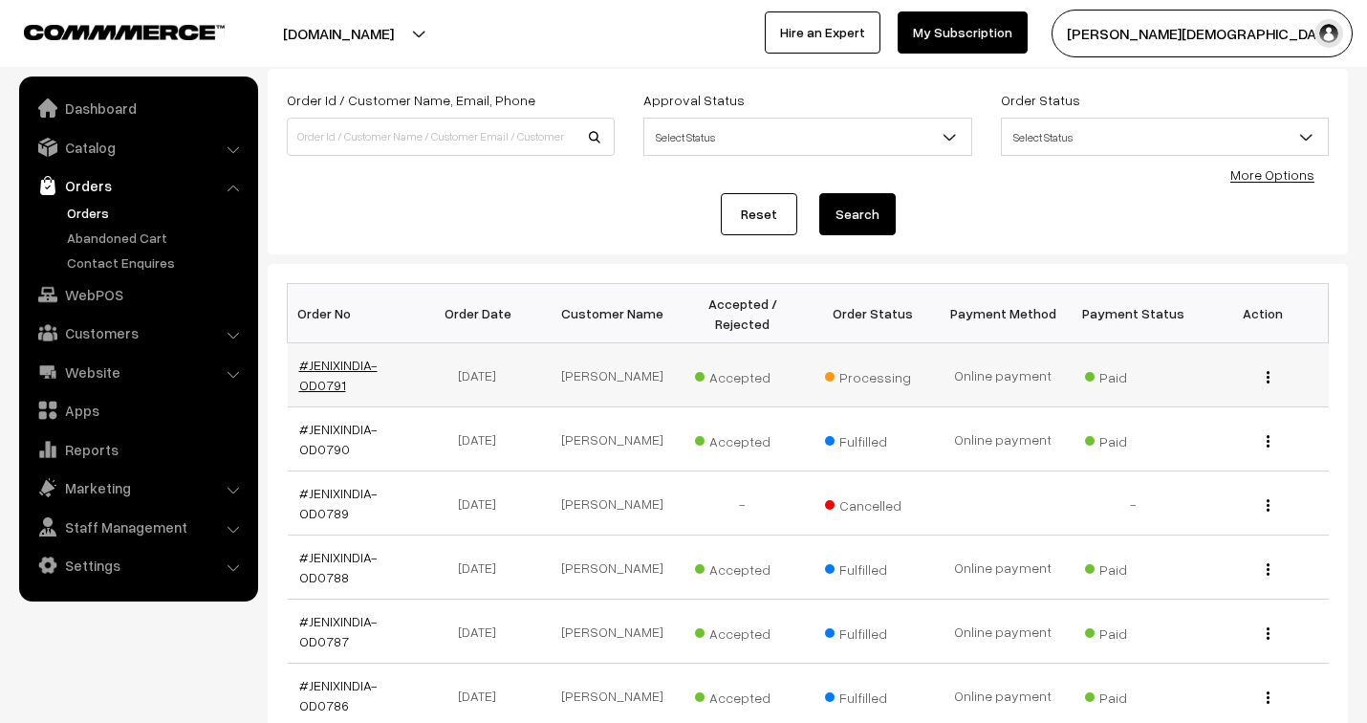
click at [345, 366] on link "#JENIXINDIA-OD0791" at bounding box center [338, 375] width 78 height 36
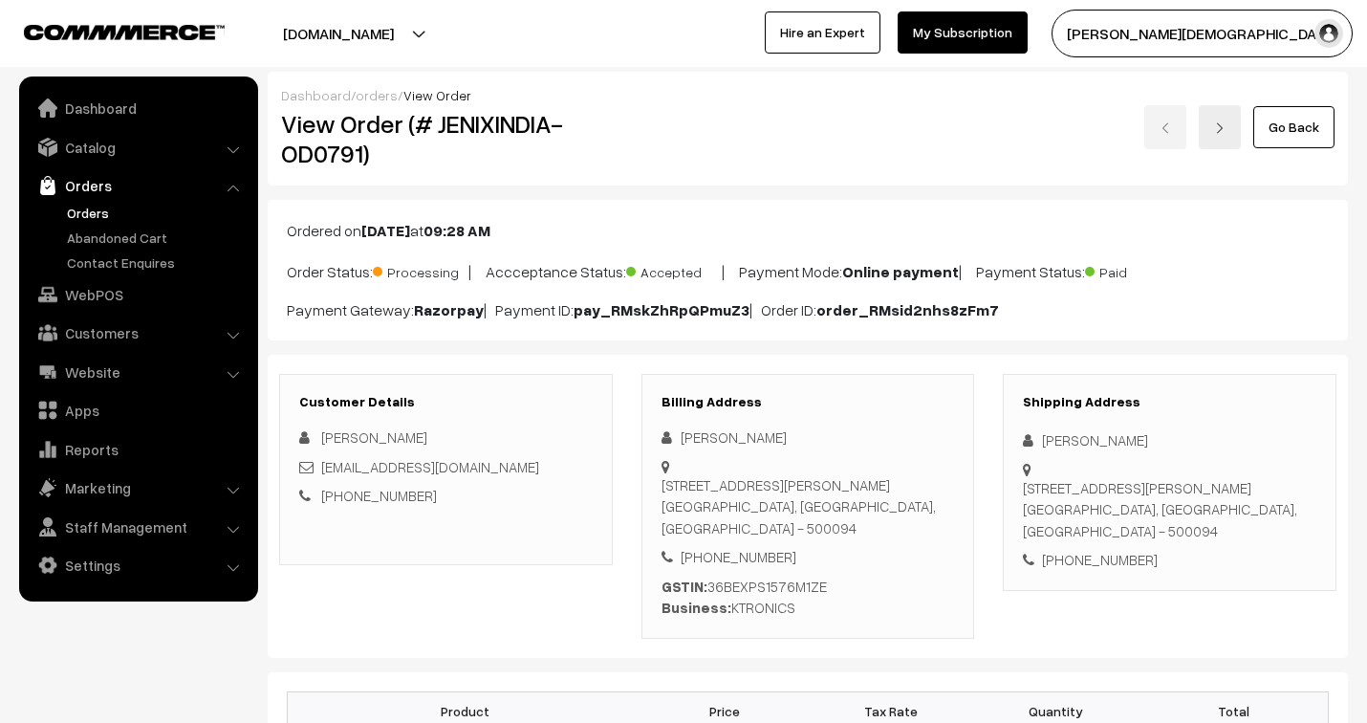
scroll to position [743, 0]
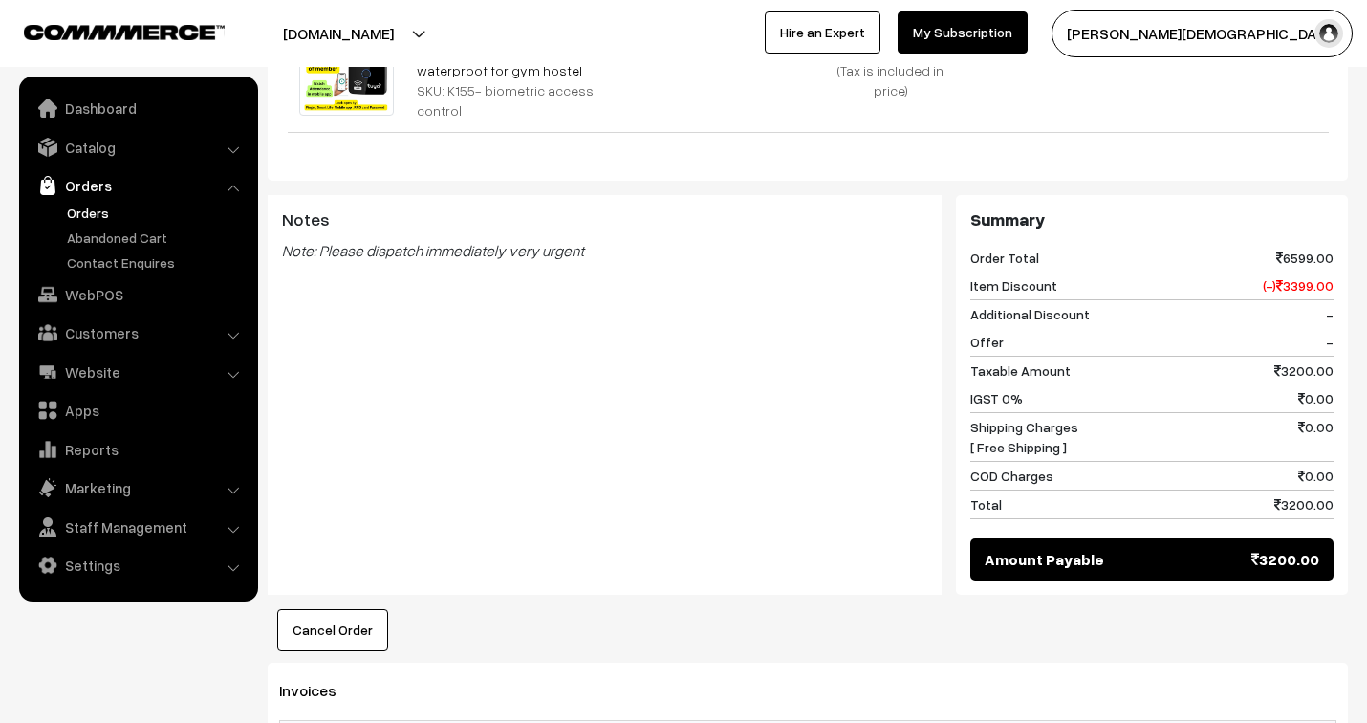
drag, startPoint x: 1001, startPoint y: 383, endPoint x: 1025, endPoint y: 434, distance: 56.0
click at [1025, 434] on div "Summary Order Total 6599.00 Item Discount (-) 3399.00 Additional Discount - Off…" at bounding box center [1152, 395] width 392 height 401
click at [1121, 443] on div "Shipping Charges [ Free Shipping ] 0.00" at bounding box center [1152, 437] width 363 height 49
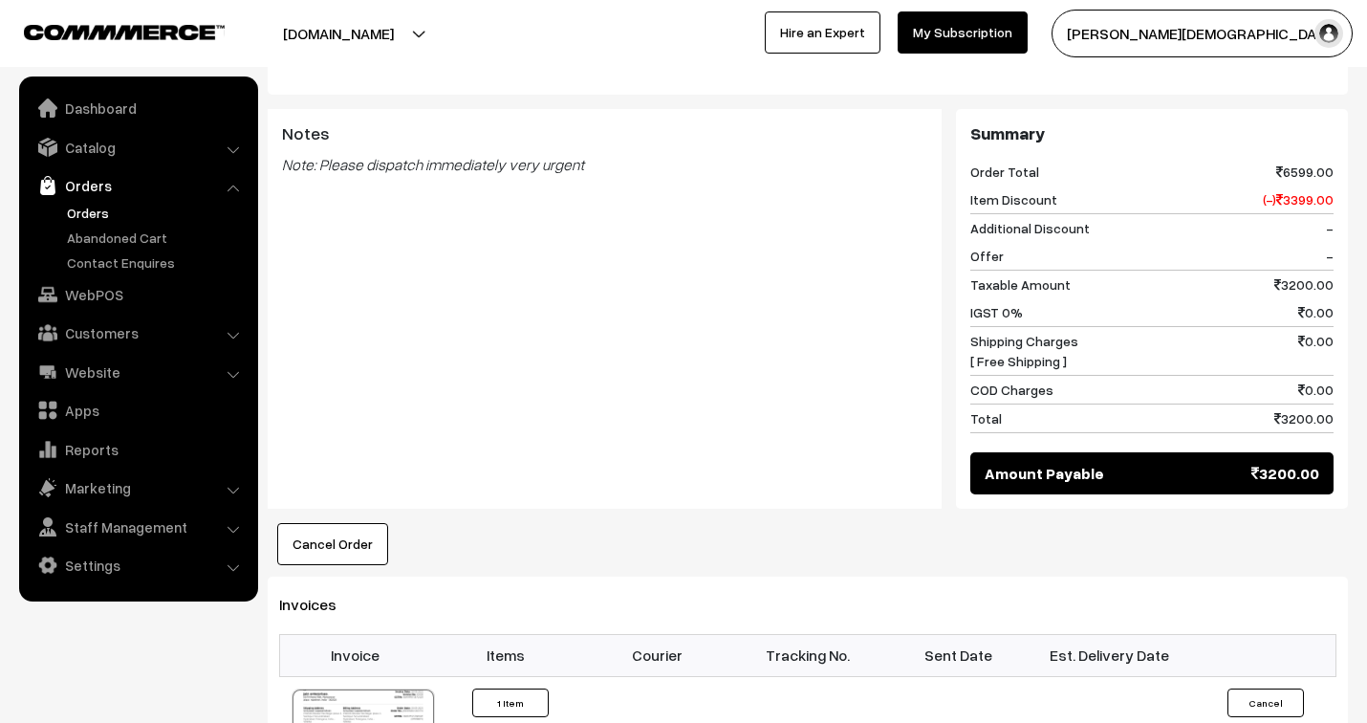
scroll to position [1062, 0]
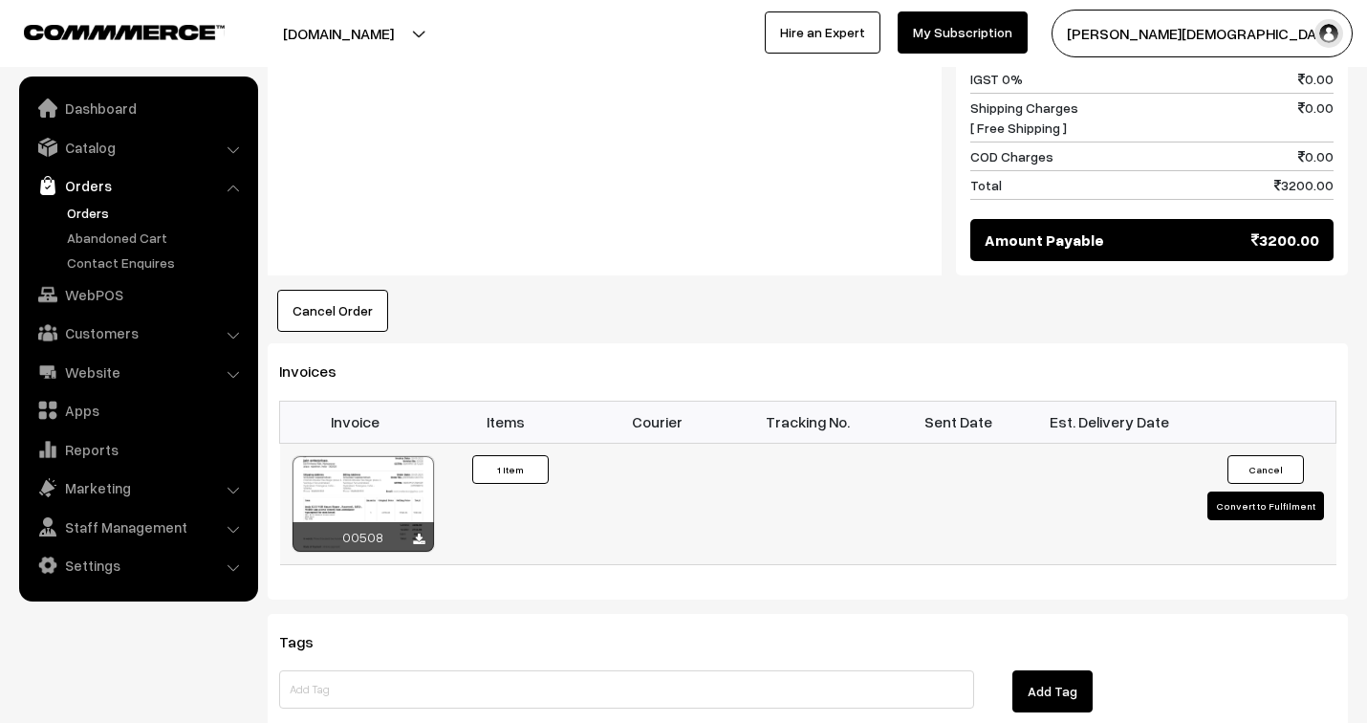
click at [361, 490] on div at bounding box center [364, 504] width 142 height 96
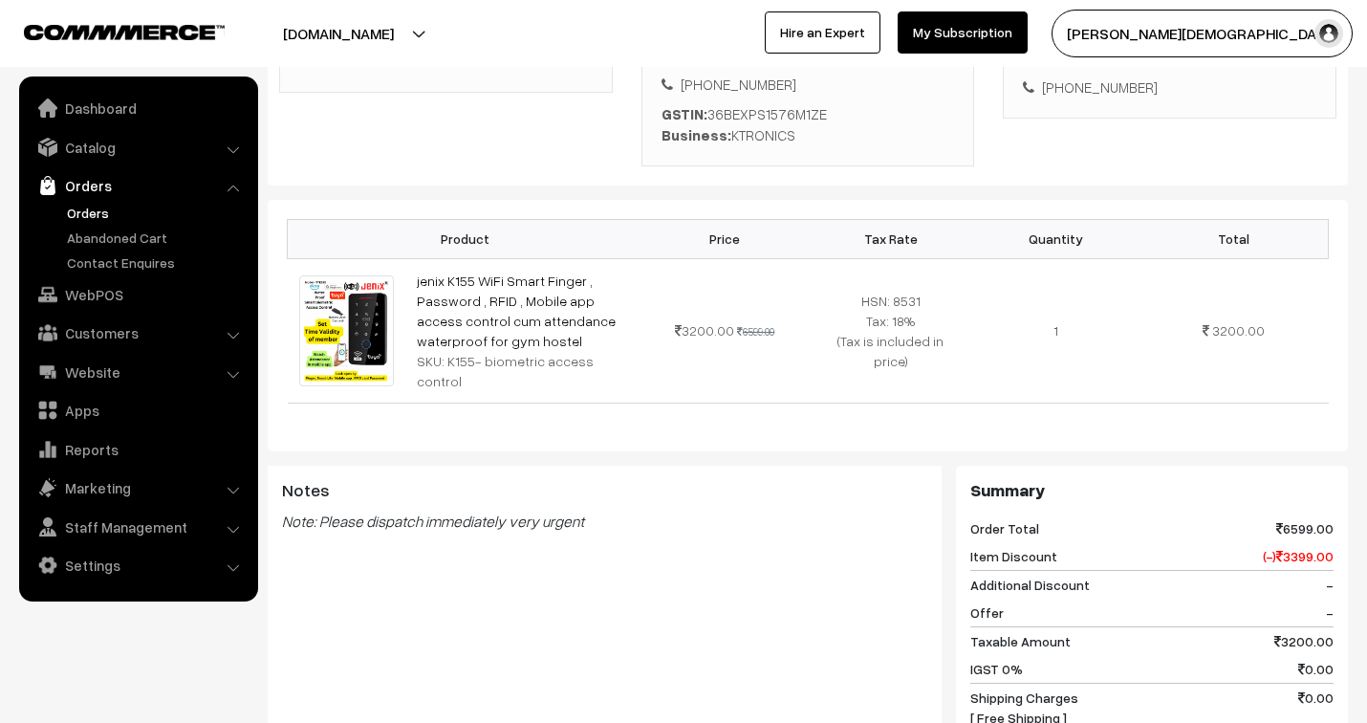
scroll to position [425, 0]
